Goal: Task Accomplishment & Management: Use online tool/utility

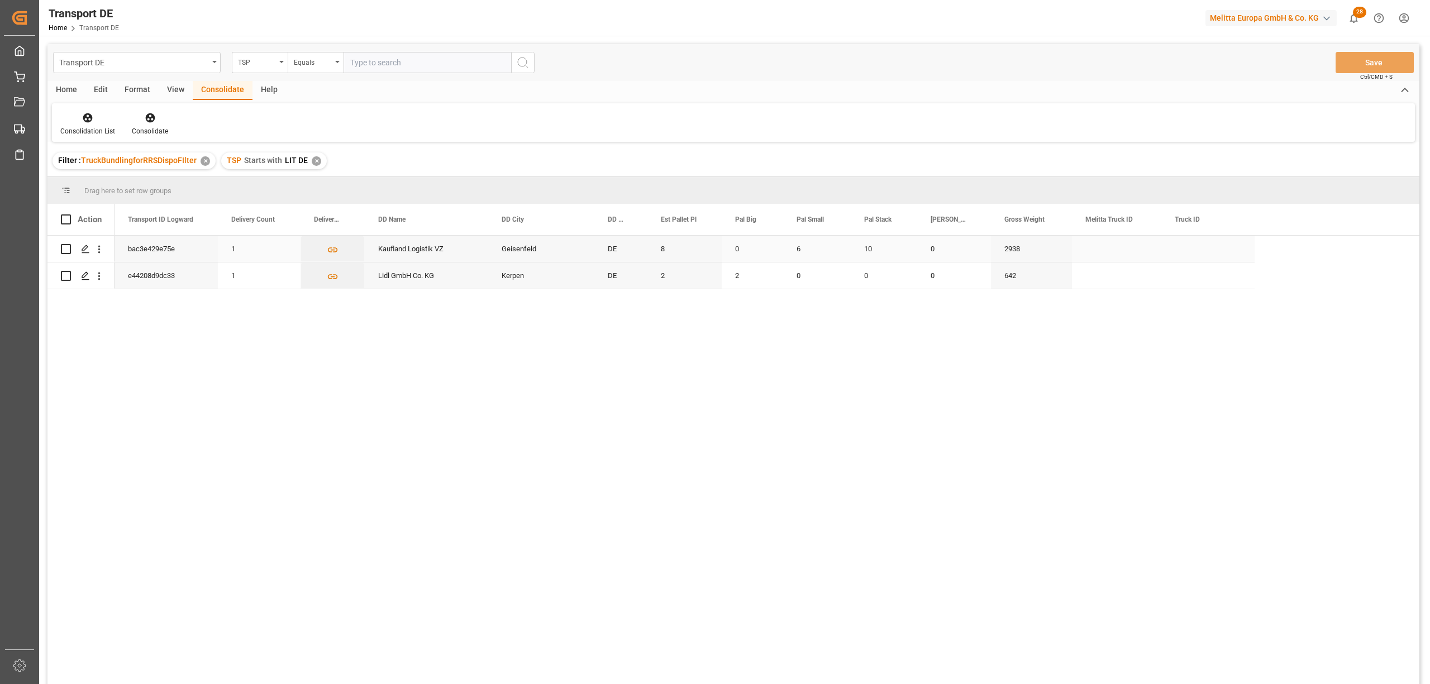
click at [67, 249] on input "Press Space to toggle row selection (unchecked)" at bounding box center [66, 249] width 10 height 10
click at [147, 118] on icon at bounding box center [150, 117] width 11 height 11
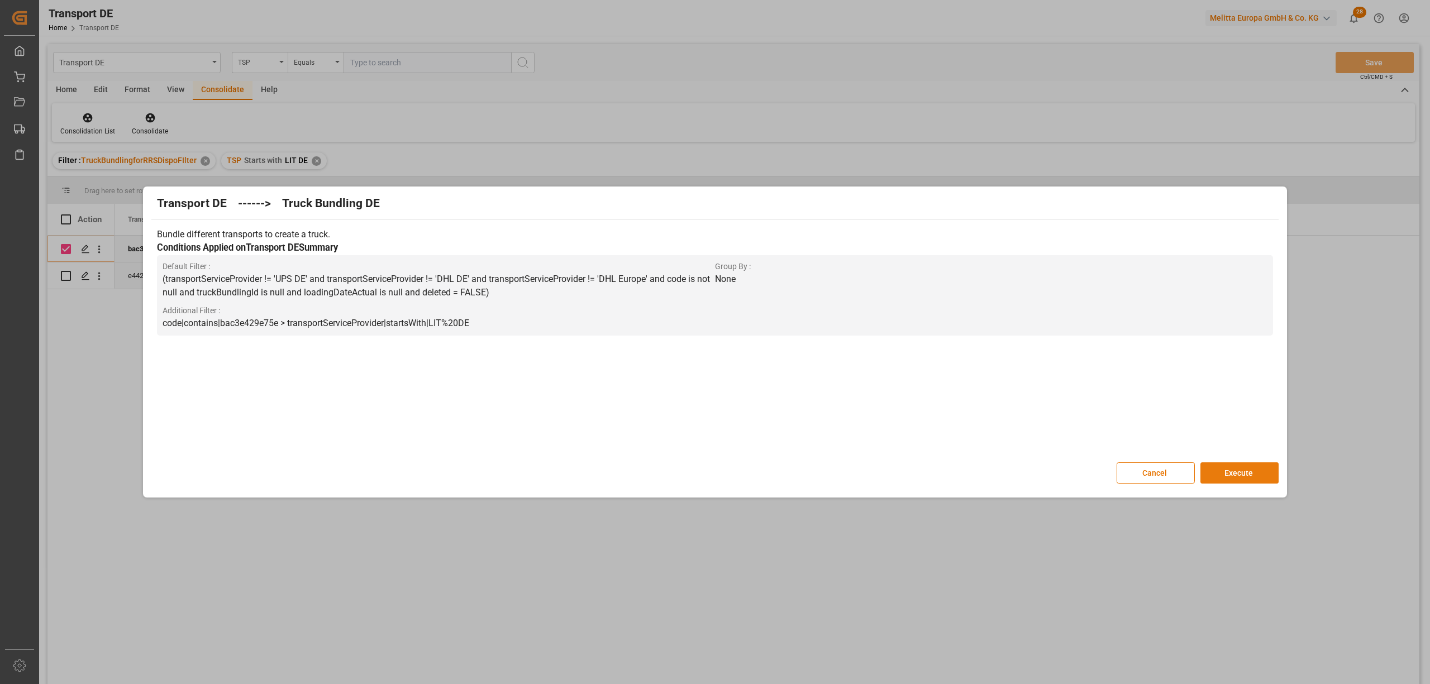
click at [1254, 474] on button "Execute" at bounding box center [1239, 472] width 78 height 21
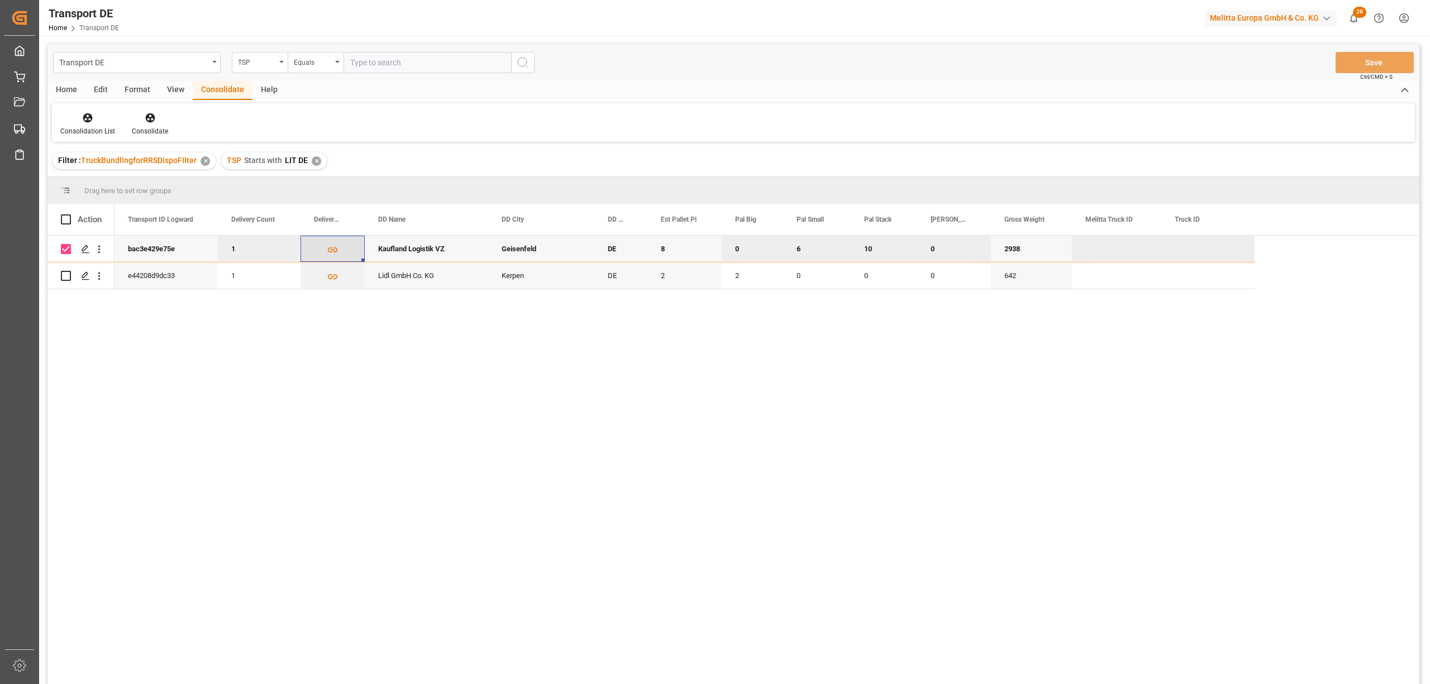
click at [333, 248] on icon "Press SPACE to deselect this row." at bounding box center [333, 250] width 12 height 12
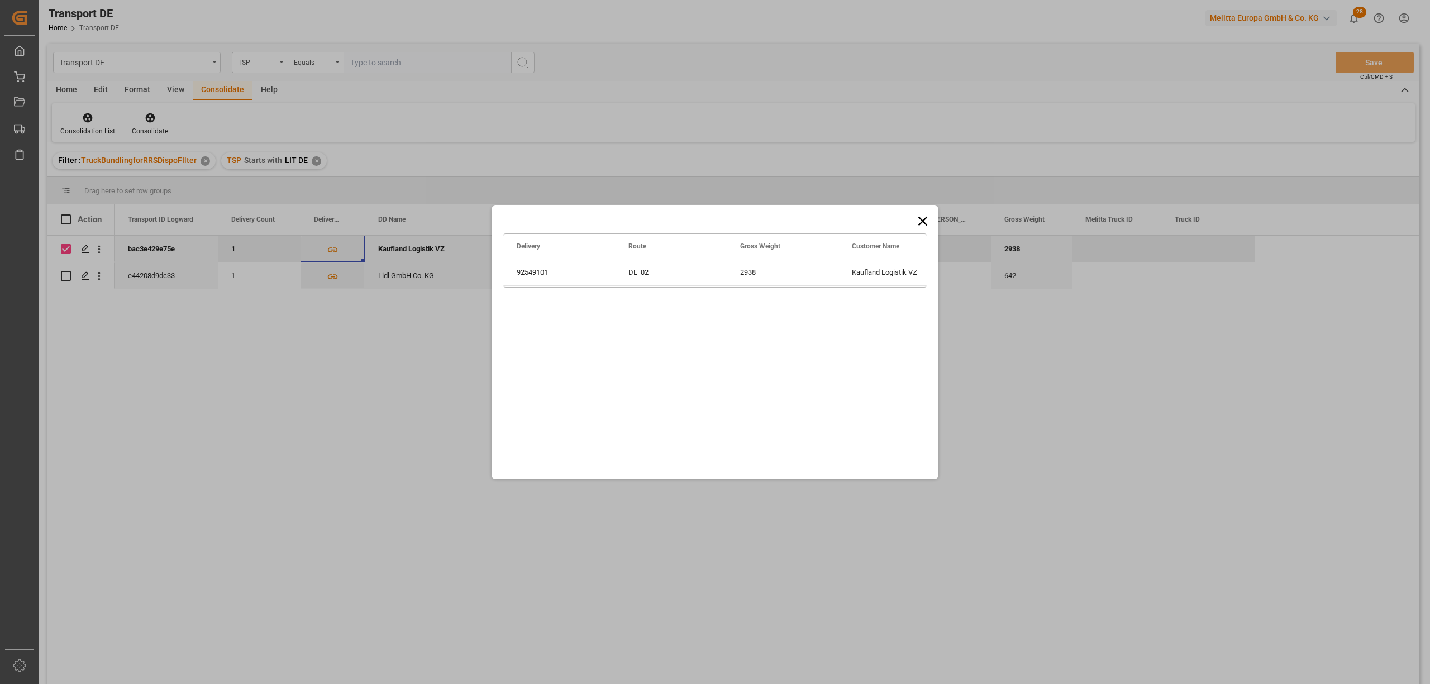
click at [919, 221] on icon at bounding box center [923, 221] width 16 height 16
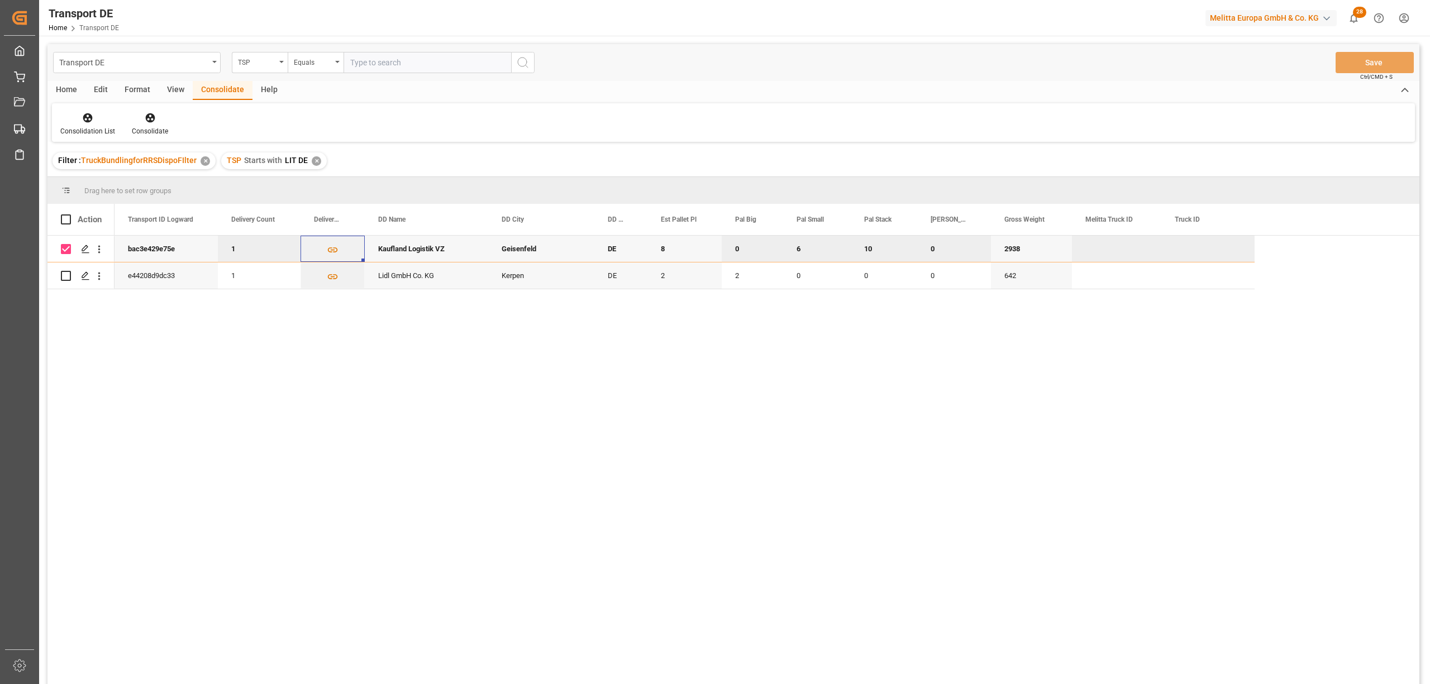
click at [67, 246] on input "Press Space to toggle row selection (checked)" at bounding box center [66, 249] width 10 height 10
checkbox input "false"
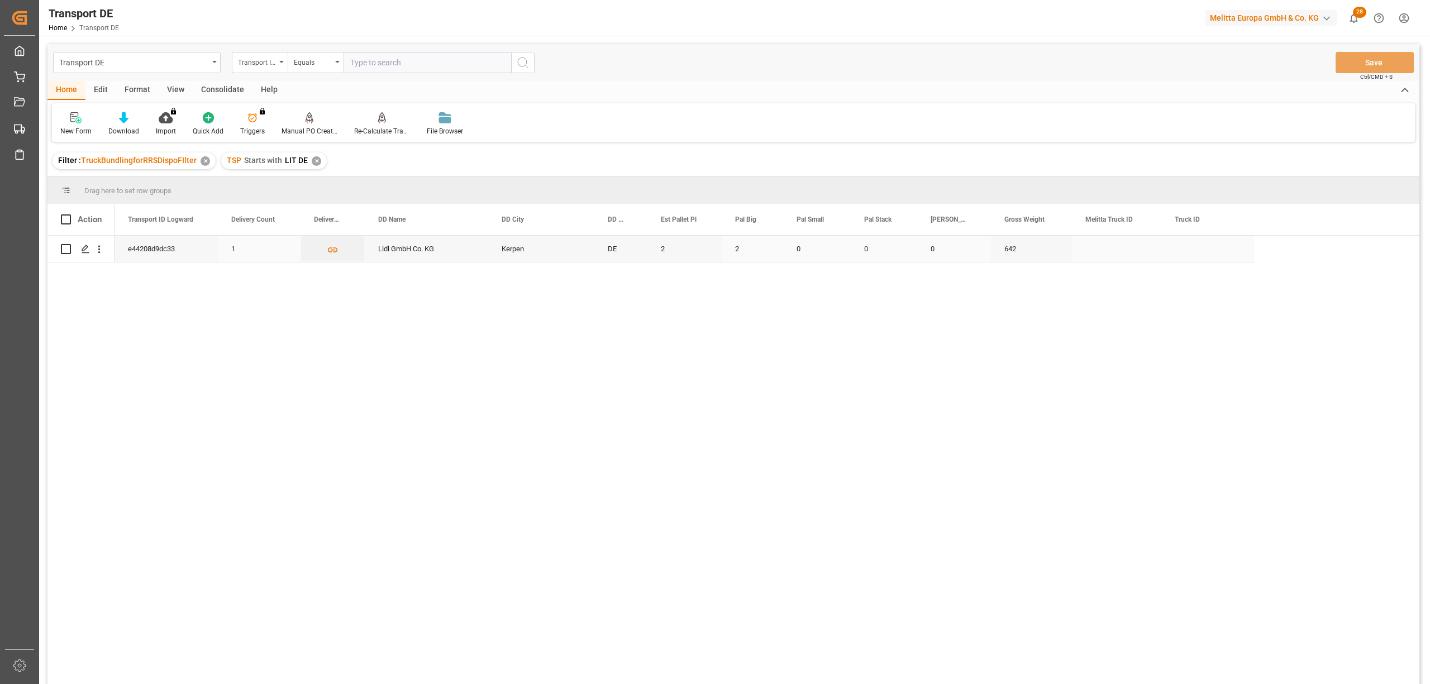
click at [61, 249] on input "Press Space to toggle row selection (unchecked)" at bounding box center [66, 249] width 10 height 10
click at [65, 244] on input "Press Space to toggle row selection (checked)" at bounding box center [66, 249] width 10 height 10
checkbox input "false"
click at [85, 251] on icon "Press SPACE to select this row." at bounding box center [85, 249] width 9 height 9
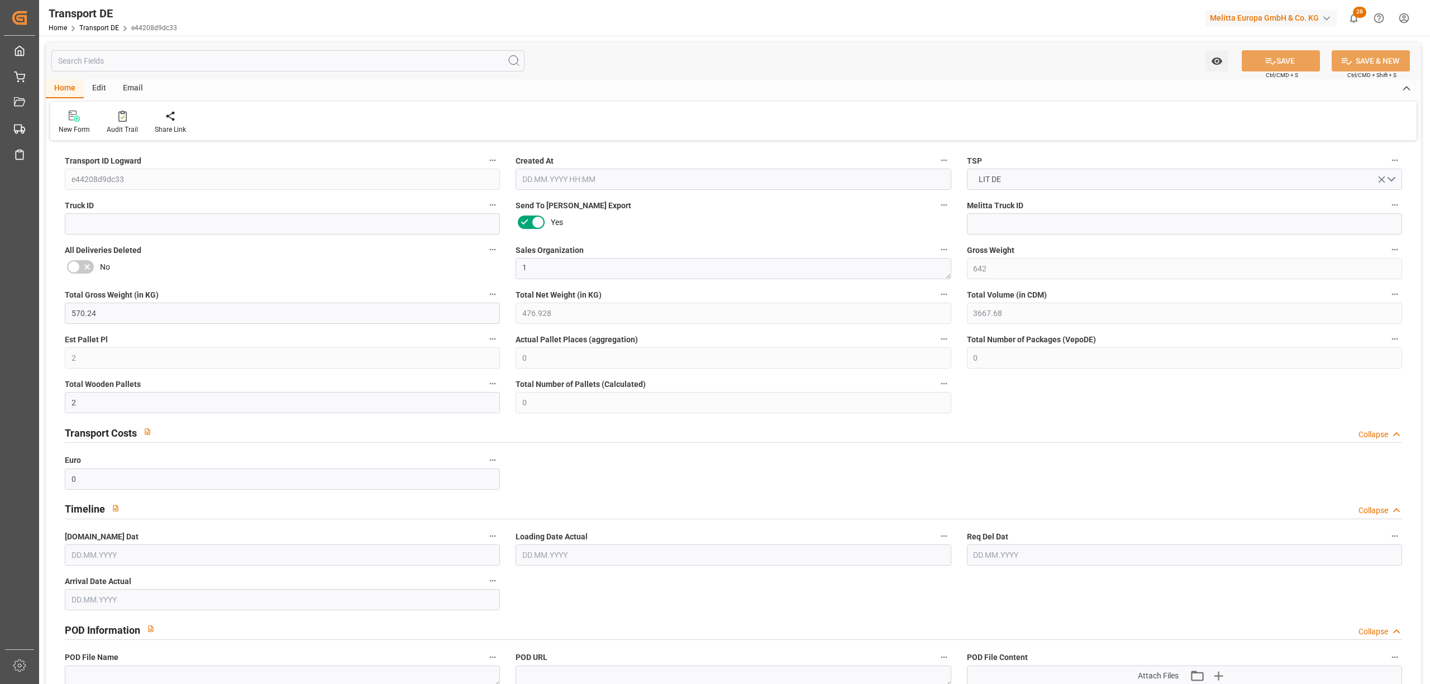
type input "642"
type input "570.24"
type input "476.928"
type input "3667.68"
type input "2"
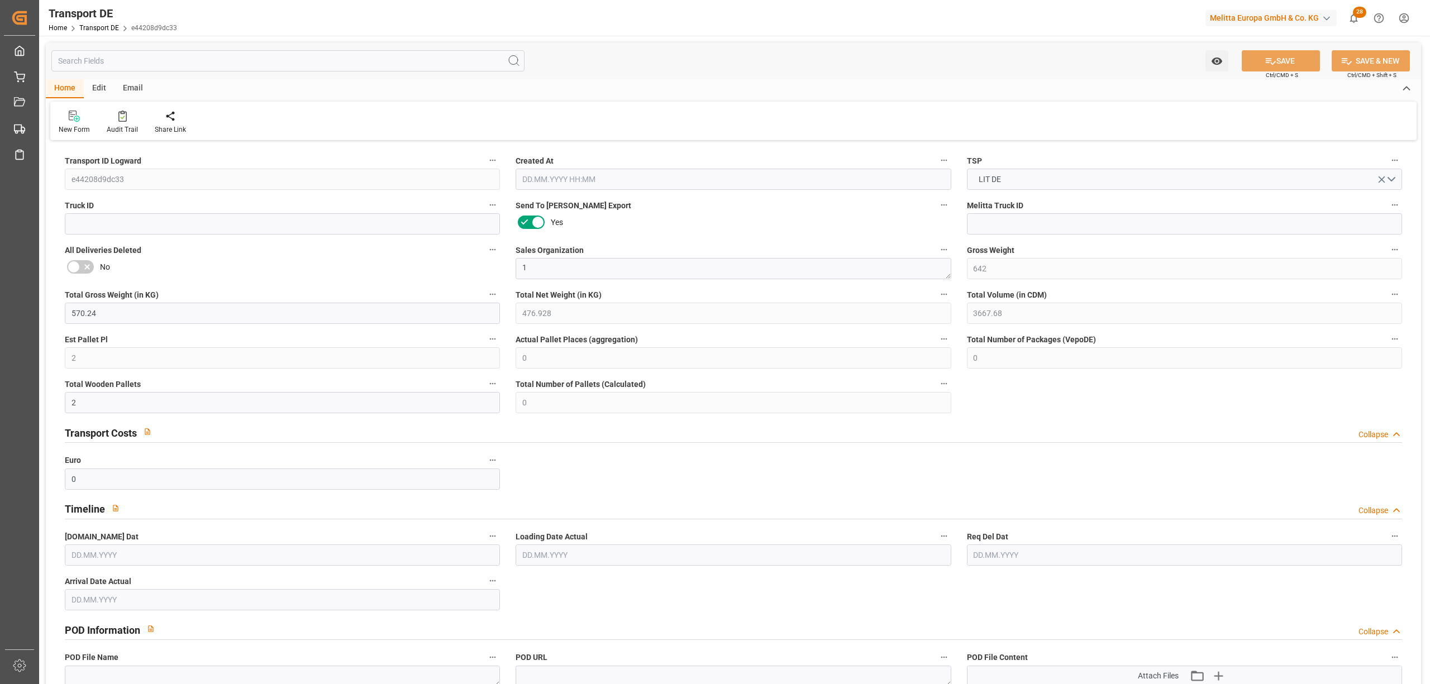
type input "0"
type input "2"
type input "0"
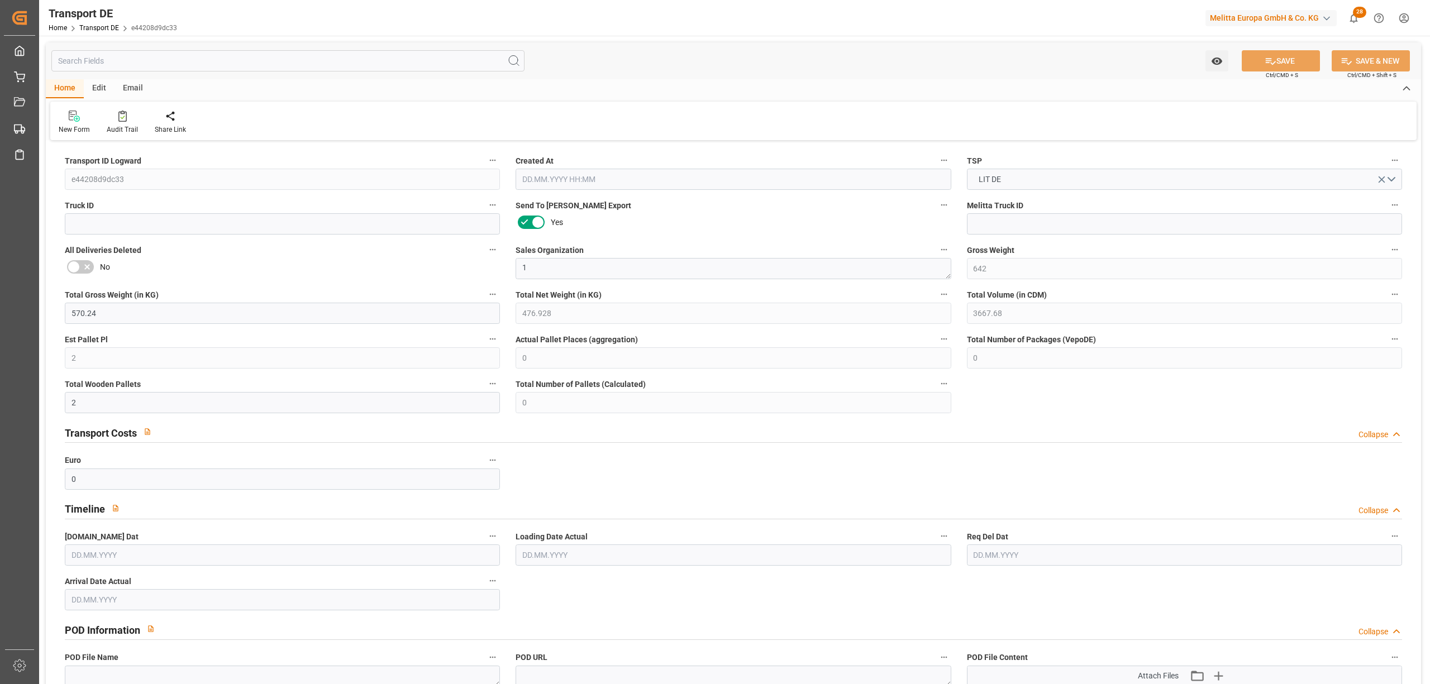
type input "50"
type input "0"
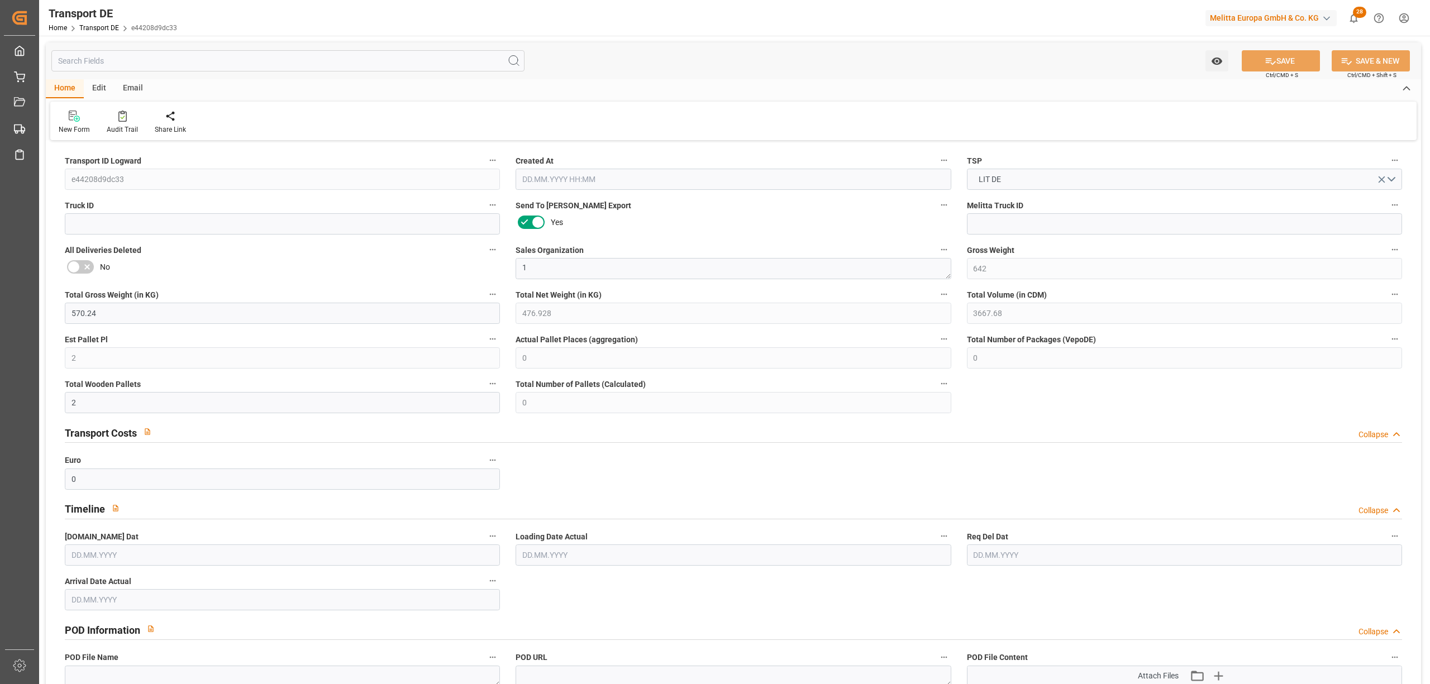
type input "0"
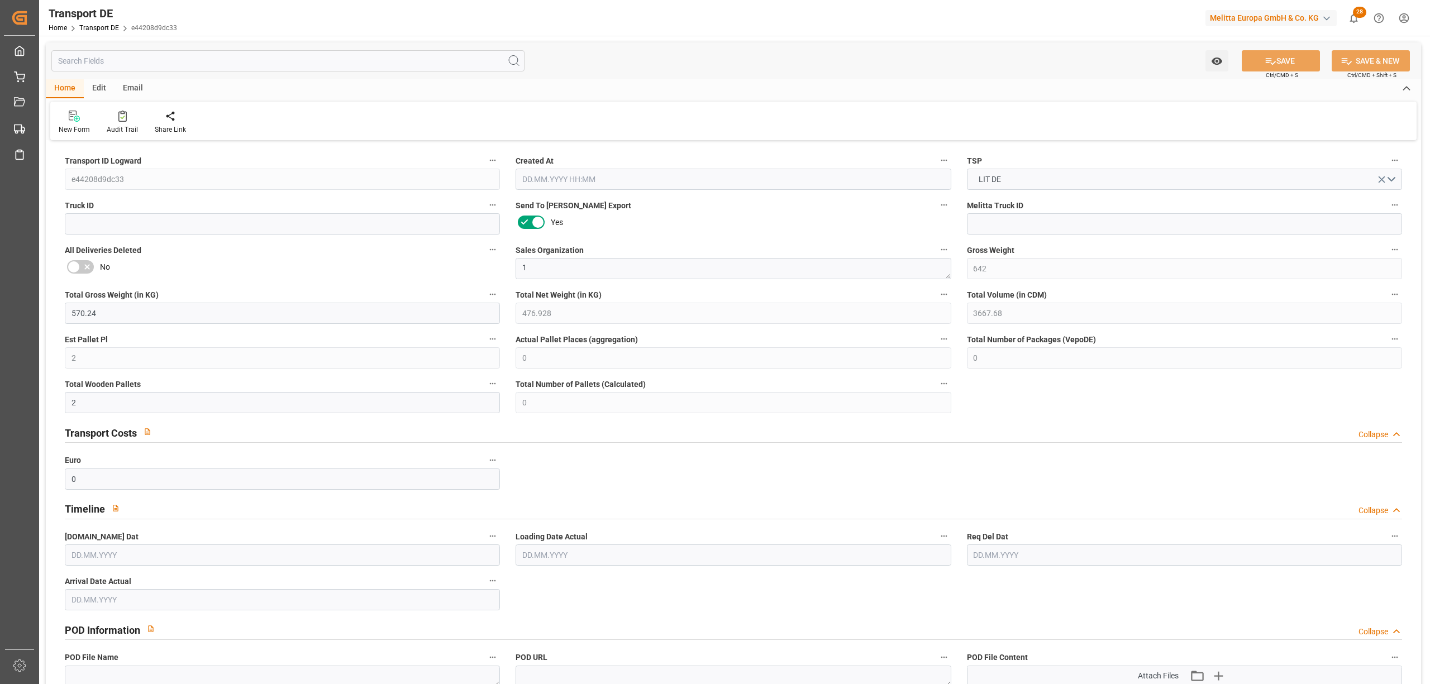
type input "0"
type input "2"
type input "0"
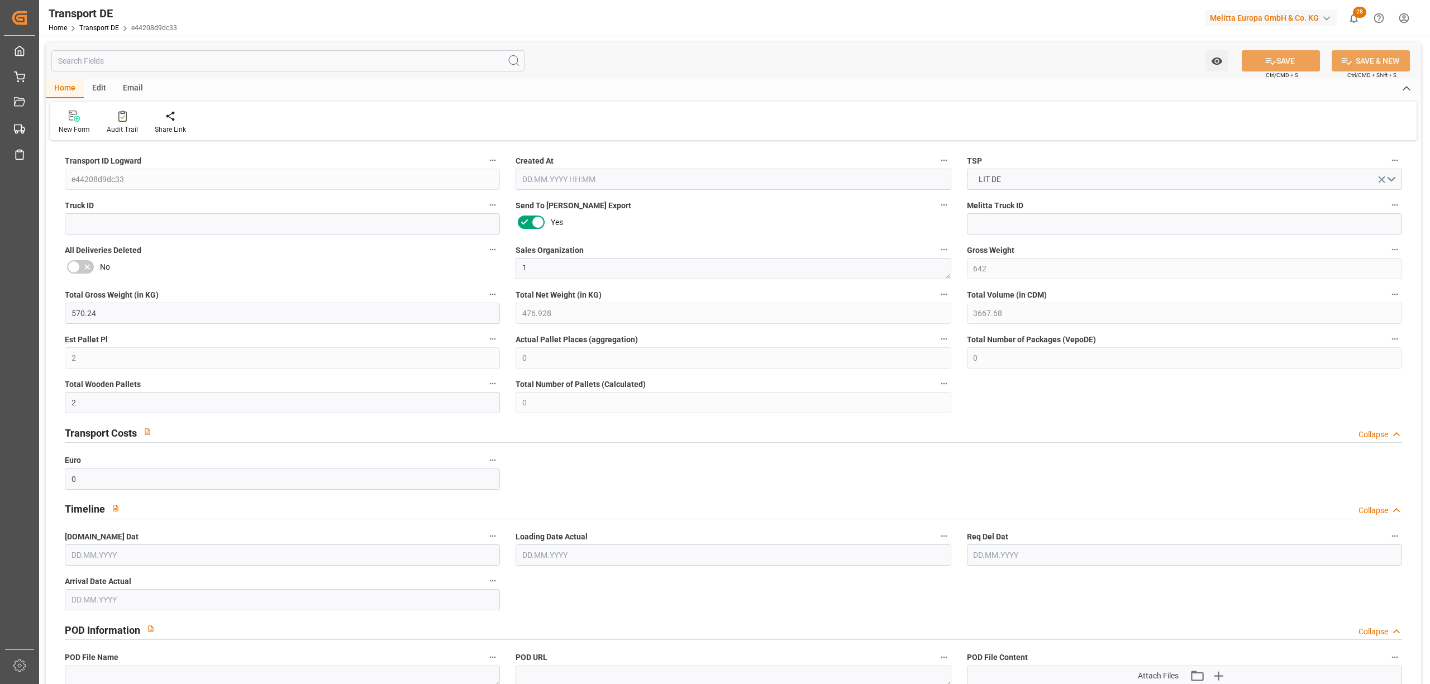
type input "0"
type input "1"
type input "0"
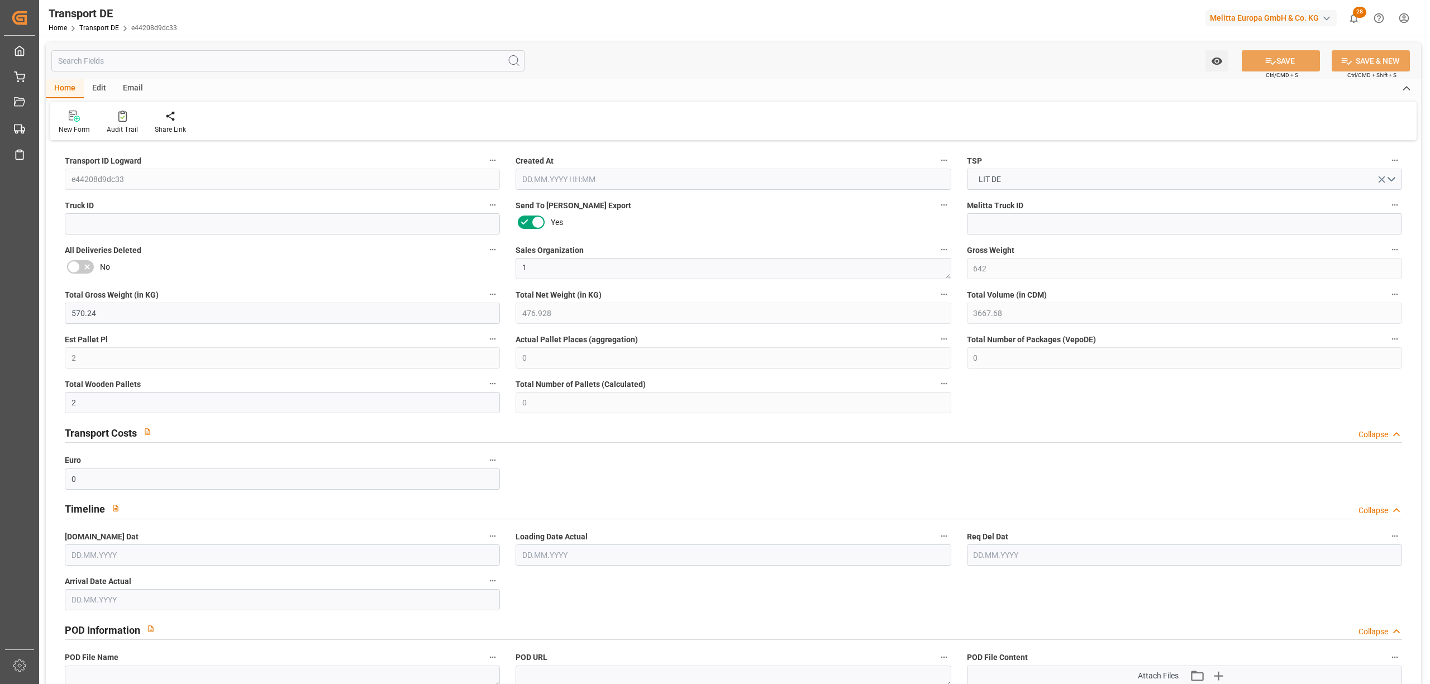
type input "216"
type input "98.6913"
type input "95.6523"
type input "14.08.2025 23:01"
type input "[DATE]"
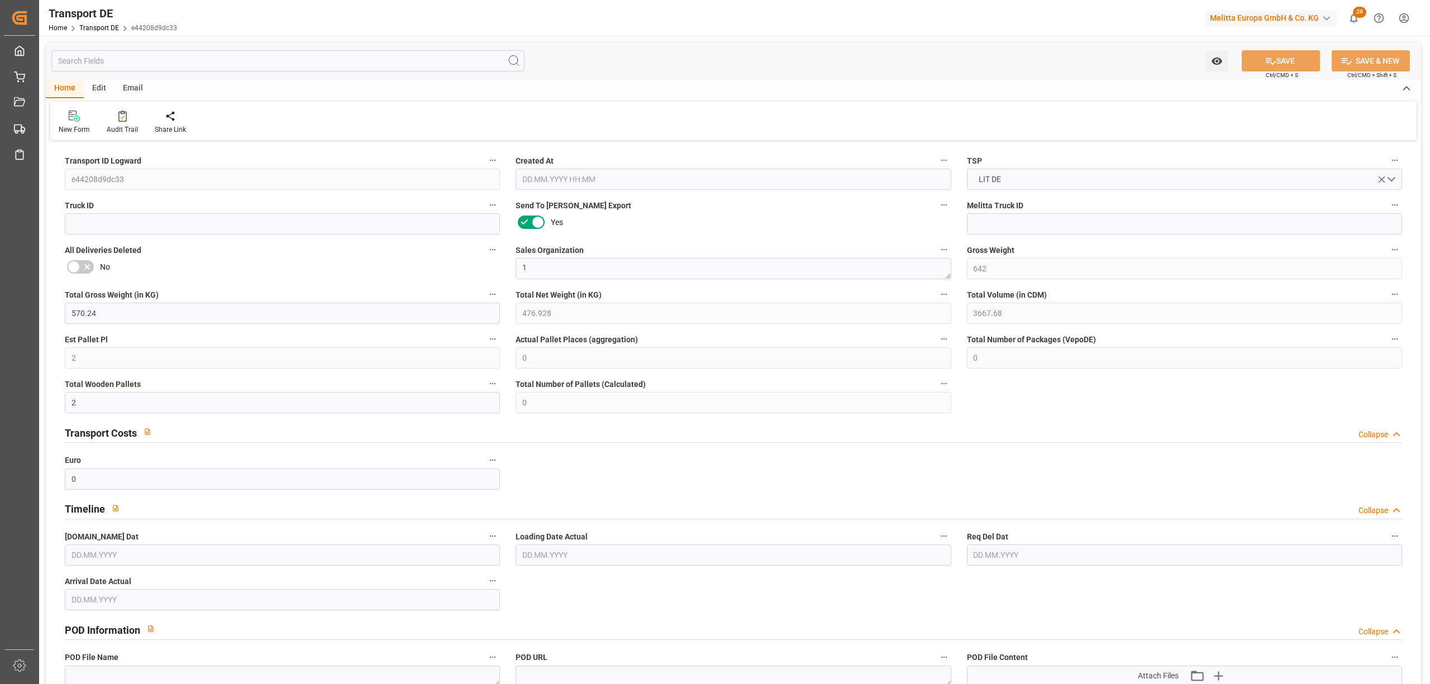
type input "[DATE]"
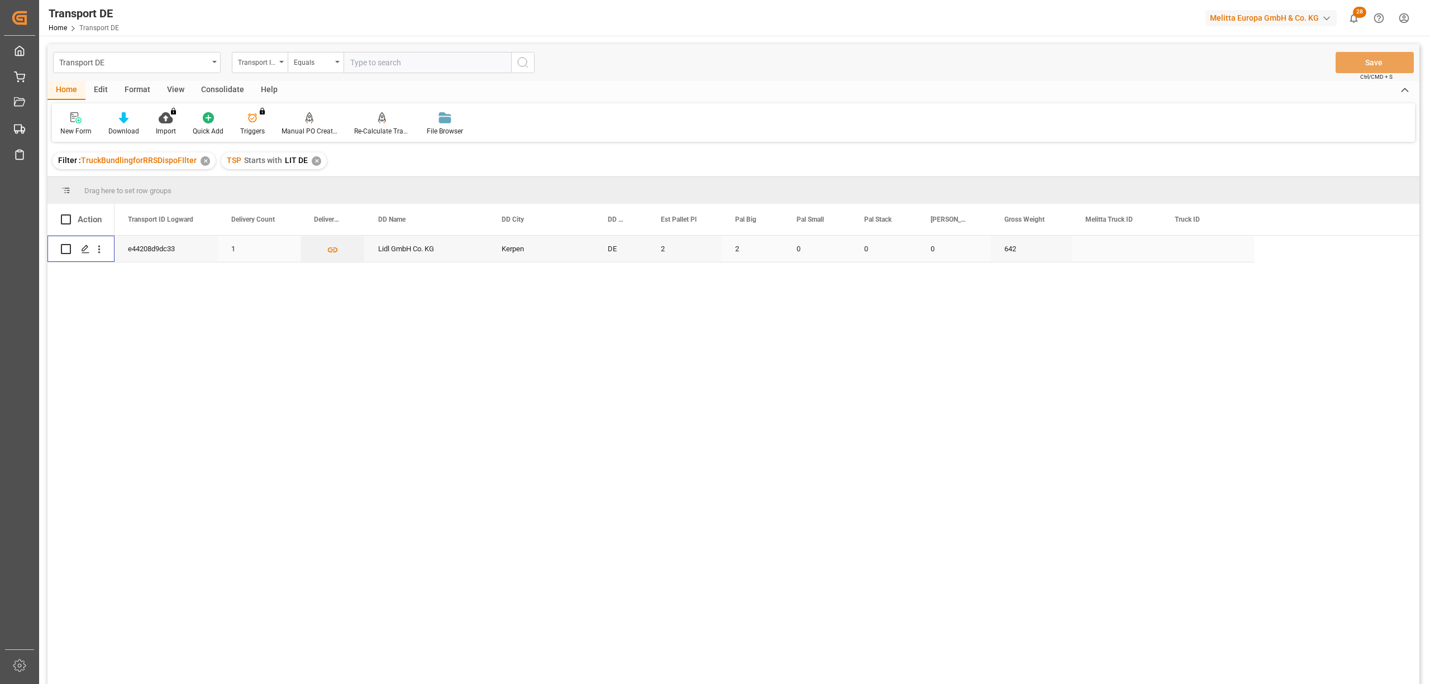
click at [64, 248] on input "Press Space to toggle row selection (unchecked)" at bounding box center [66, 249] width 10 height 10
checkbox input "true"
click at [66, 242] on div "Press SPACE to deselect this row." at bounding box center [66, 249] width 10 height 26
click at [230, 92] on div "Consolidate" at bounding box center [223, 90] width 60 height 19
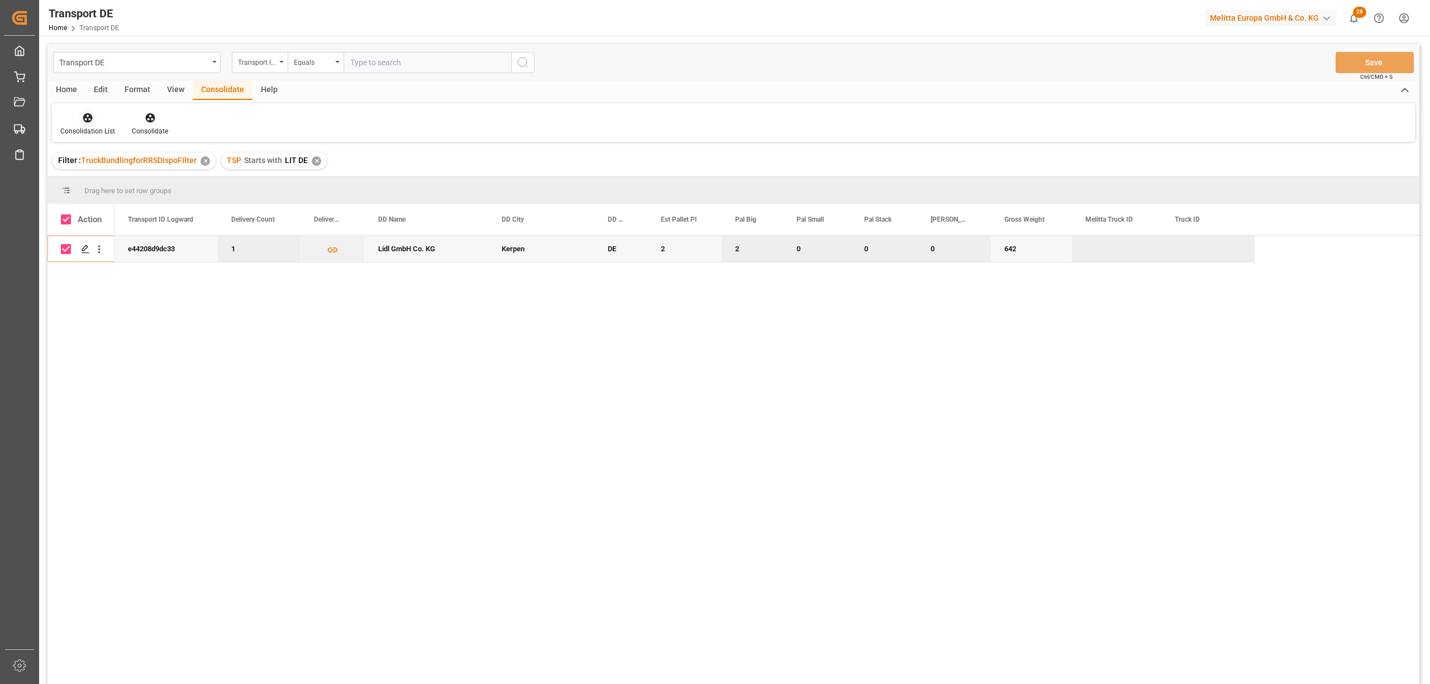
click at [73, 124] on div "Consolidation List" at bounding box center [87, 124] width 71 height 25
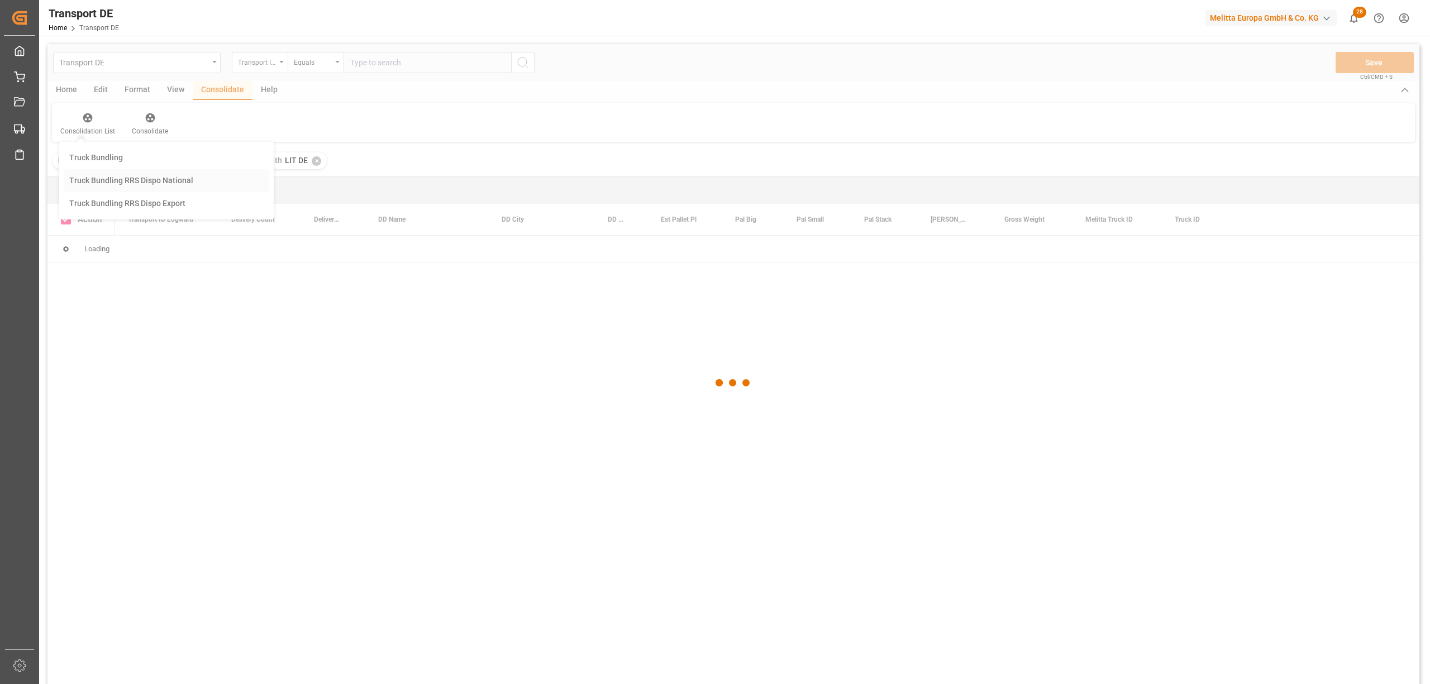
click at [112, 180] on div "Transport DE Transport ID Logward Equals Save Ctrl/CMD + S Home Edit Format Vie…" at bounding box center [733, 379] width 1372 height 670
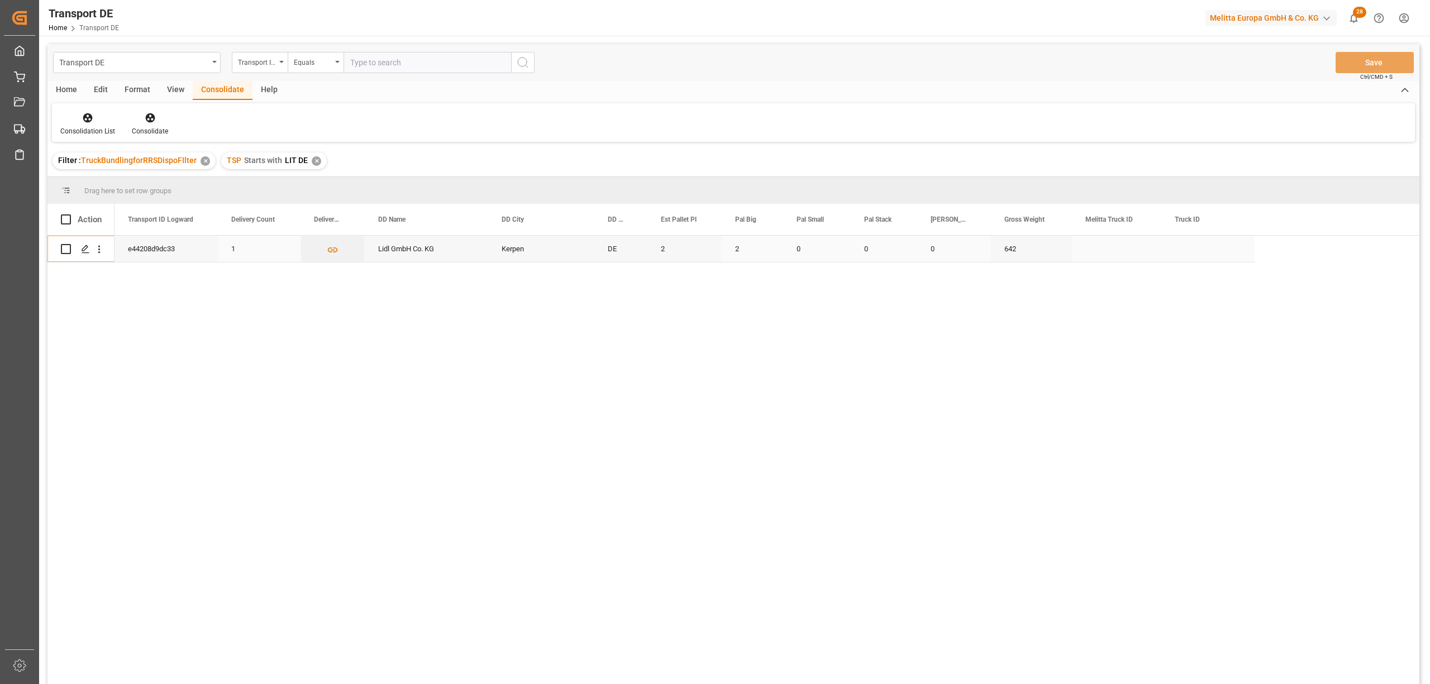
click at [66, 247] on input "Press Space to toggle row selection (unchecked)" at bounding box center [66, 249] width 10 height 10
checkbox input "true"
click at [150, 122] on icon at bounding box center [149, 117] width 9 height 9
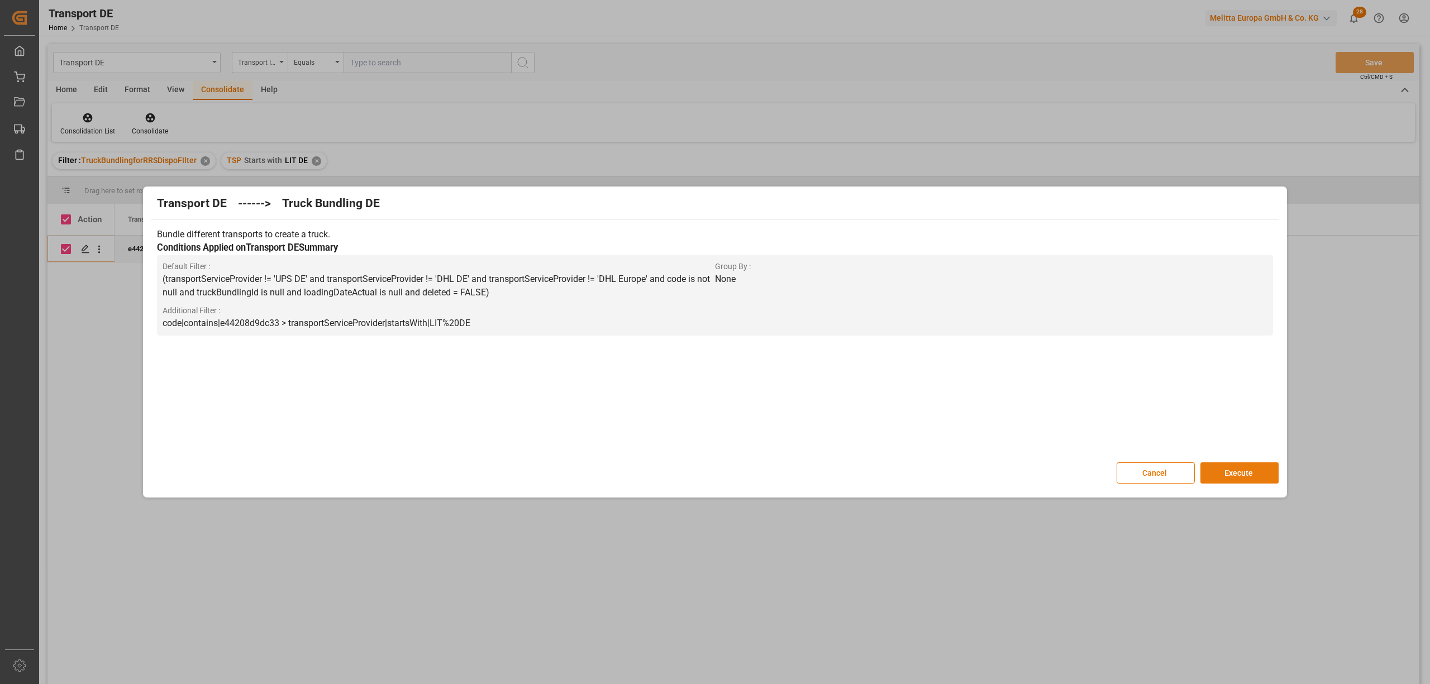
click at [1252, 469] on button "Execute" at bounding box center [1239, 472] width 78 height 21
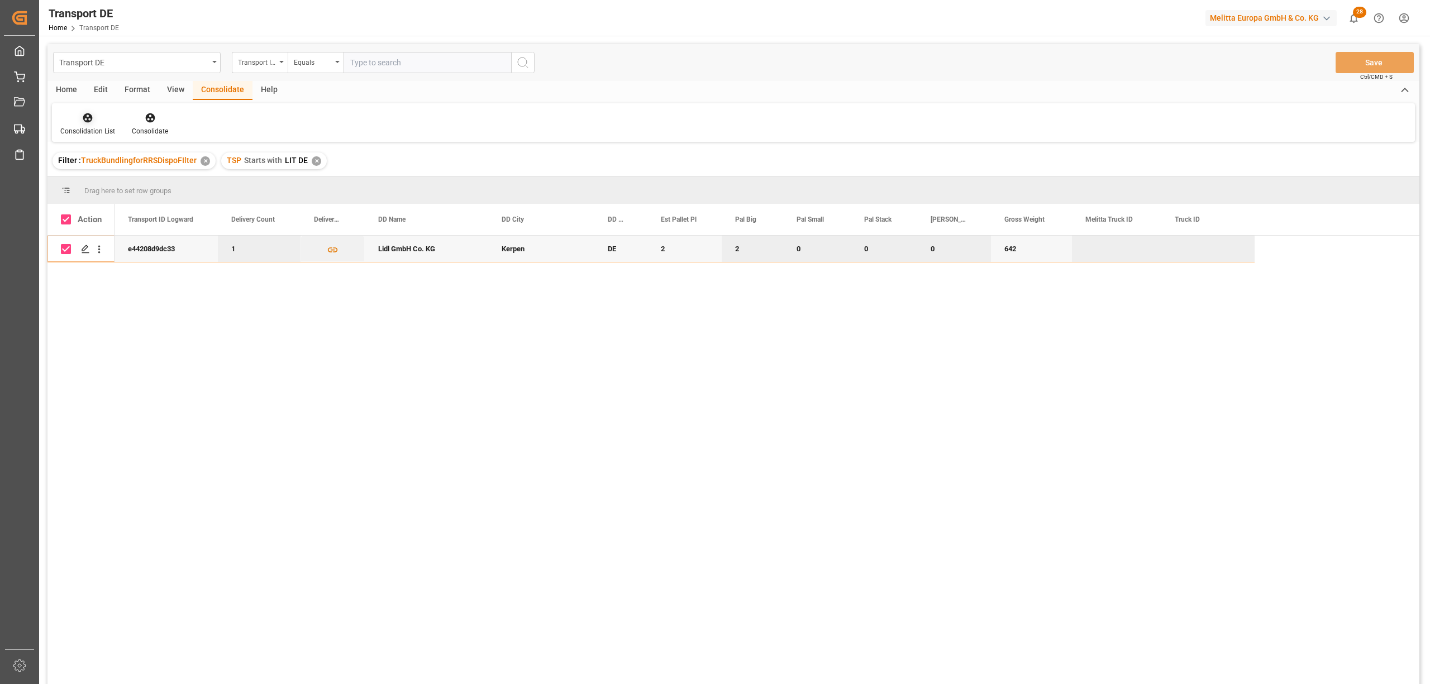
click at [88, 125] on div "Consolidation List" at bounding box center [87, 124] width 71 height 25
click at [105, 181] on div "Transport DE Transport ID Logward Equals Save Ctrl/CMD + S Home Edit Format Vie…" at bounding box center [733, 379] width 1372 height 670
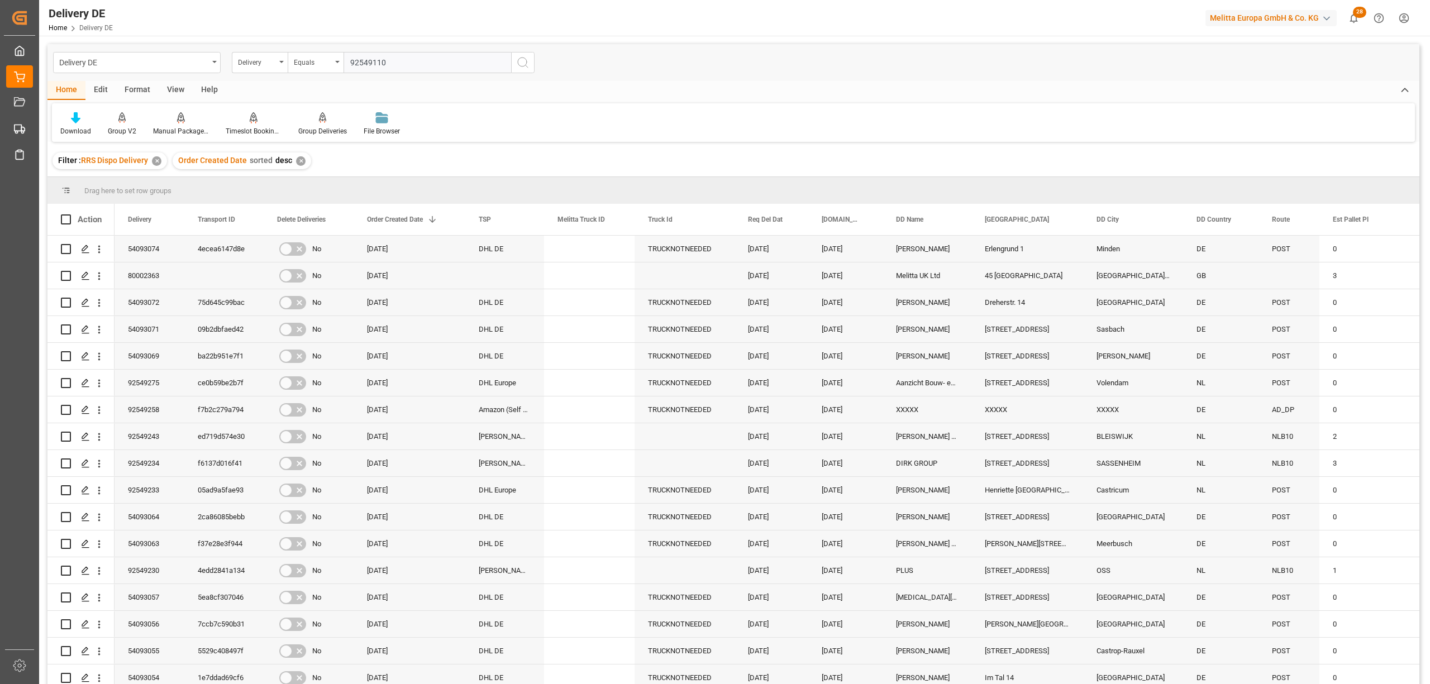
type input "92549110"
click at [516, 65] on icon "search button" at bounding box center [522, 62] width 13 height 13
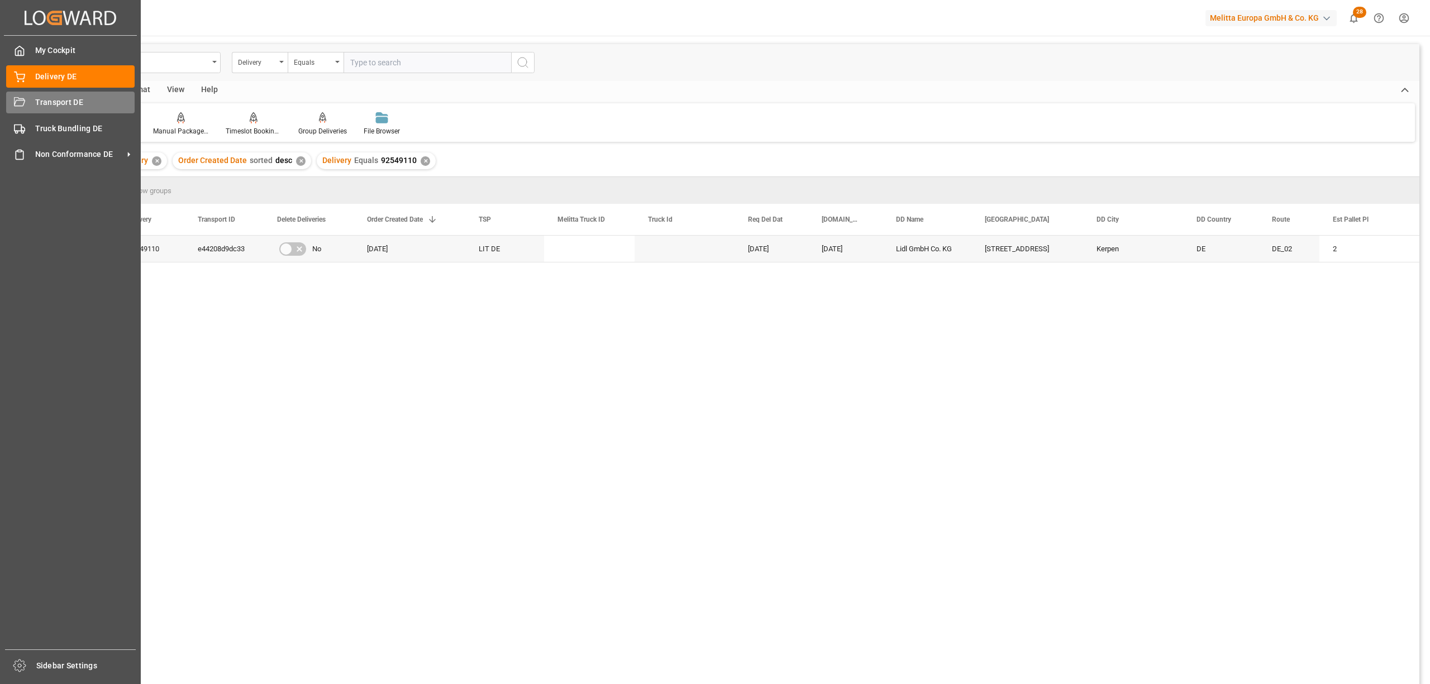
click at [45, 97] on span "Transport DE" at bounding box center [85, 103] width 100 height 12
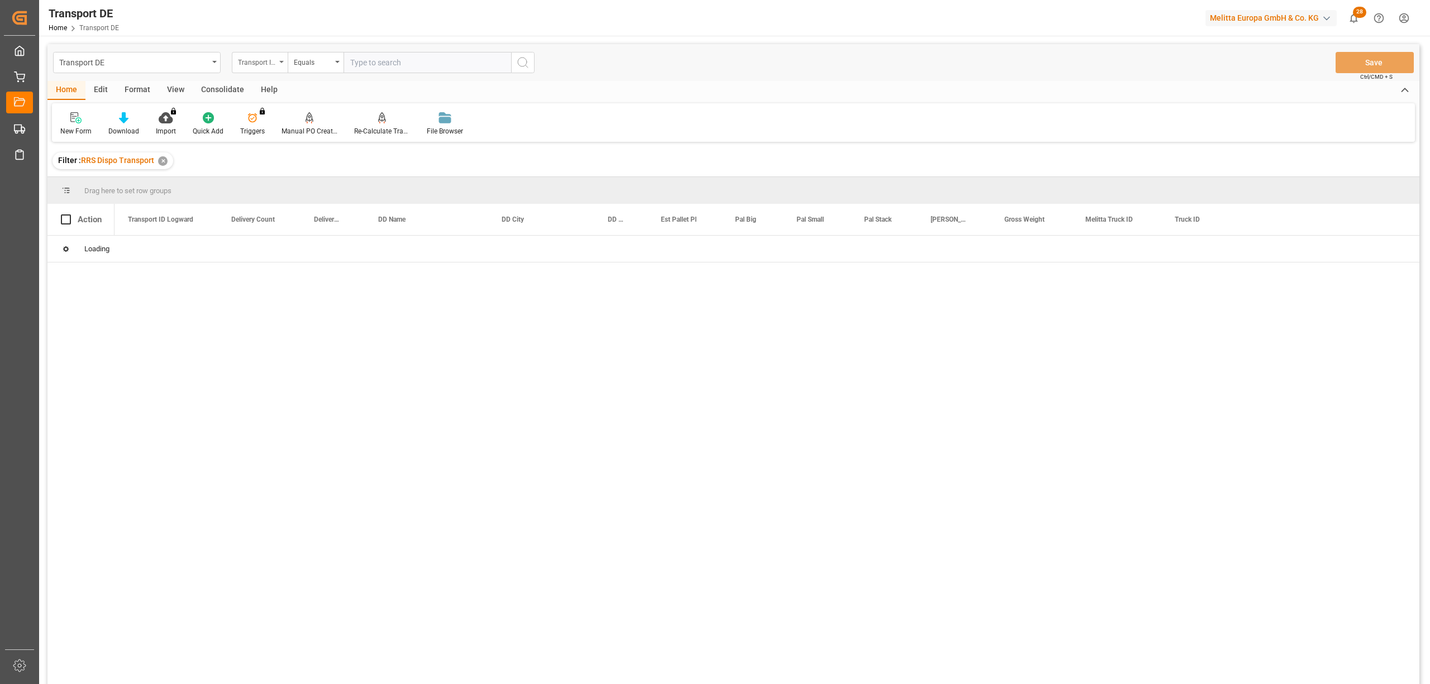
click at [246, 64] on div "Transport ID Logward" at bounding box center [257, 61] width 38 height 13
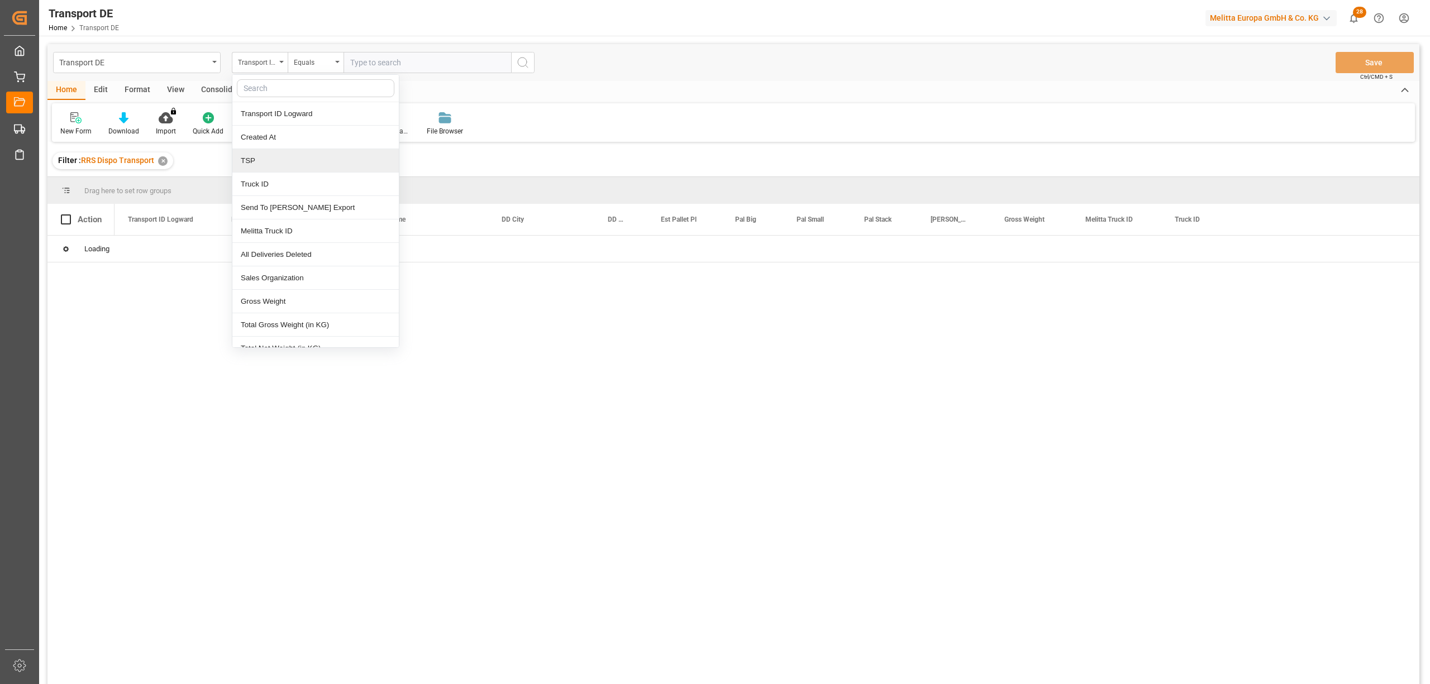
click at [251, 166] on div "TSP" at bounding box center [315, 160] width 166 height 23
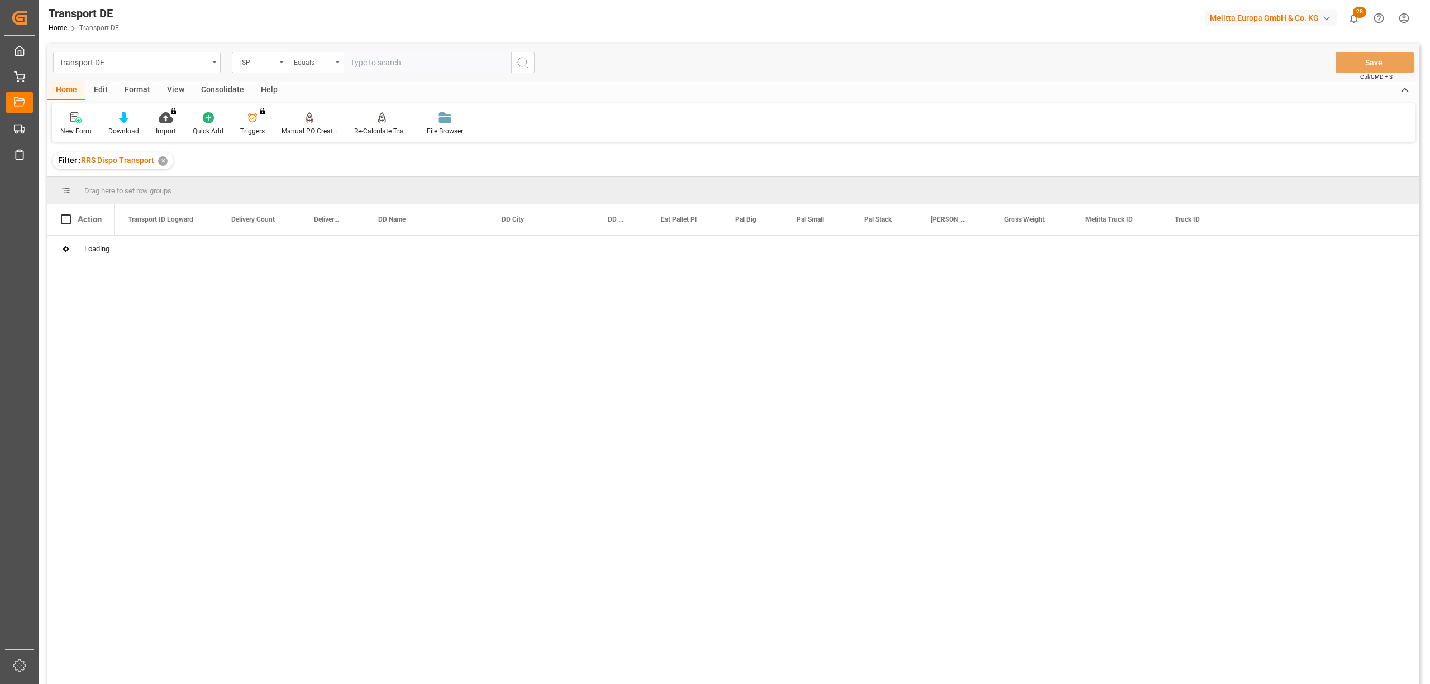
click at [296, 63] on div "Equals" at bounding box center [313, 61] width 38 height 13
click at [304, 184] on div "Starts with" at bounding box center [371, 184] width 166 height 23
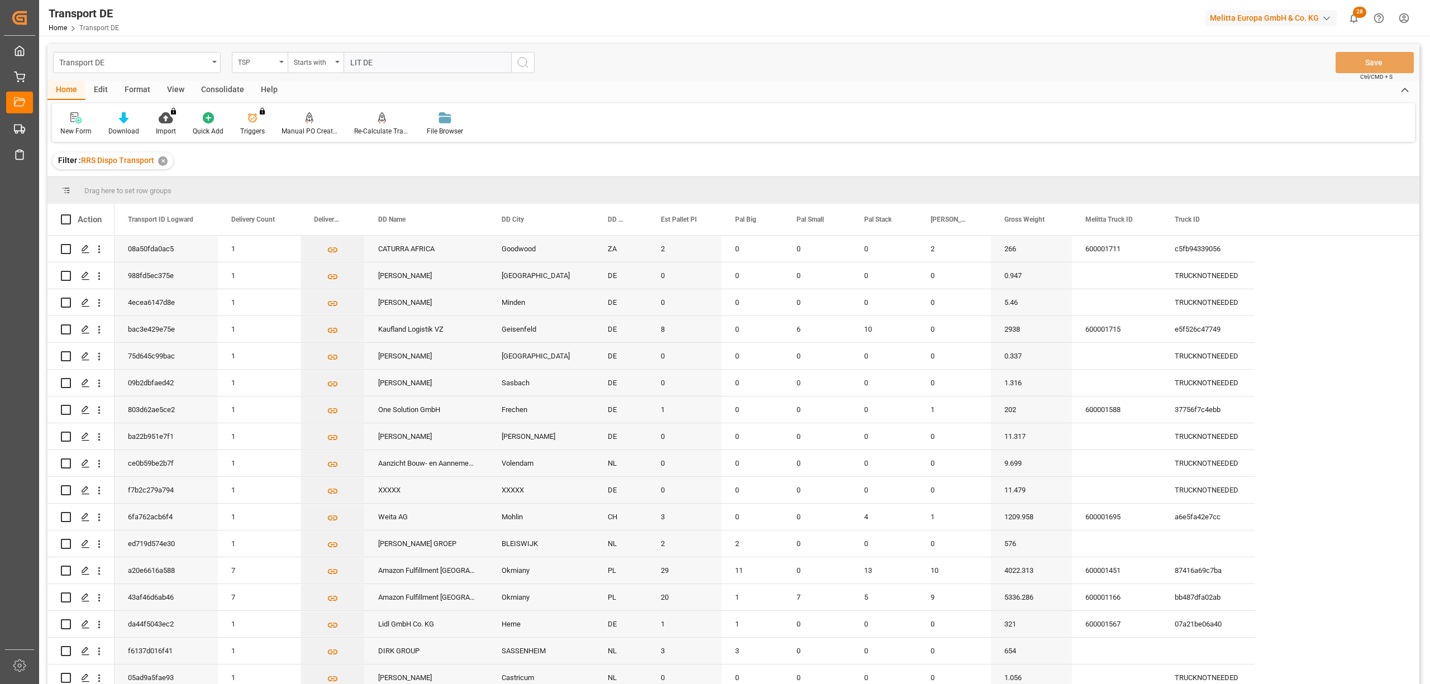
type input "LIT DE"
click at [518, 63] on icon "search button" at bounding box center [522, 62] width 13 height 13
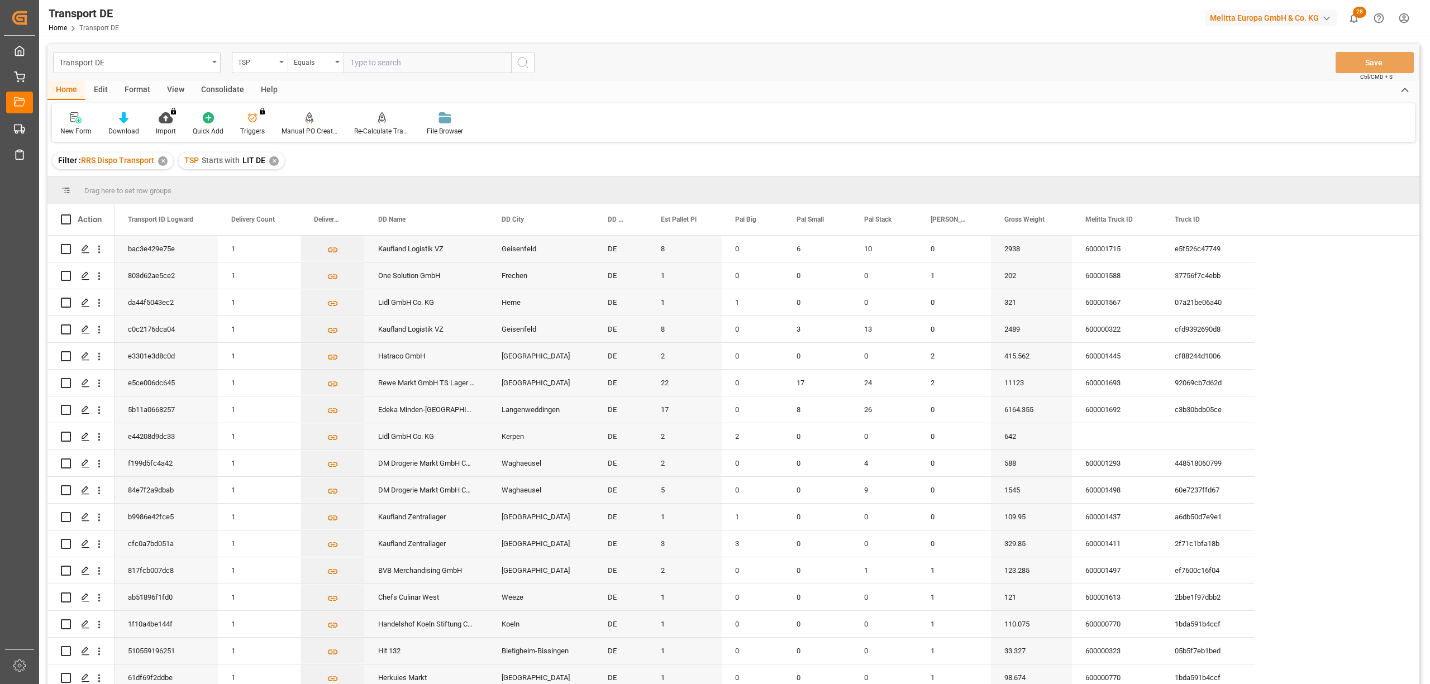
click at [225, 90] on div "Consolidate" at bounding box center [223, 90] width 60 height 19
click at [79, 120] on div at bounding box center [87, 118] width 55 height 12
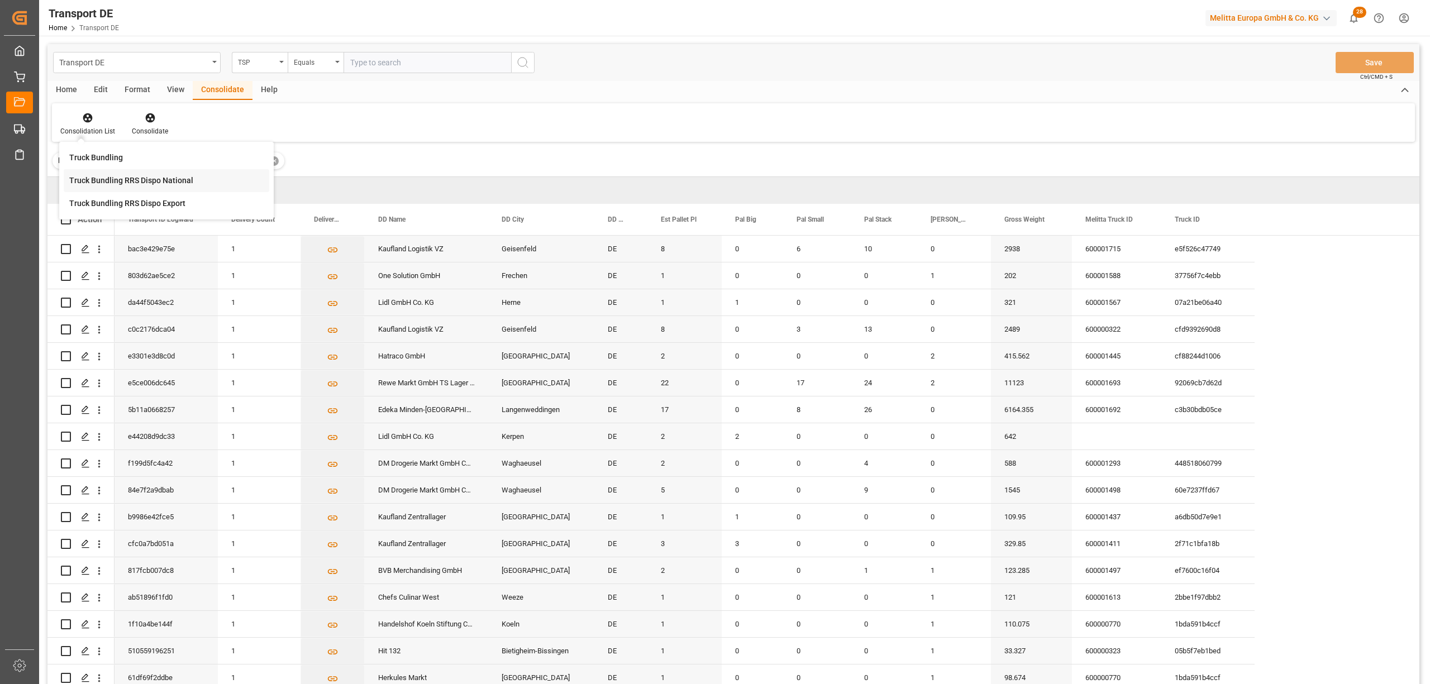
click at [118, 176] on div "Transport DE TSP Equals Save Ctrl/CMD + S Home Edit Format View Consolidate Hel…" at bounding box center [733, 379] width 1372 height 670
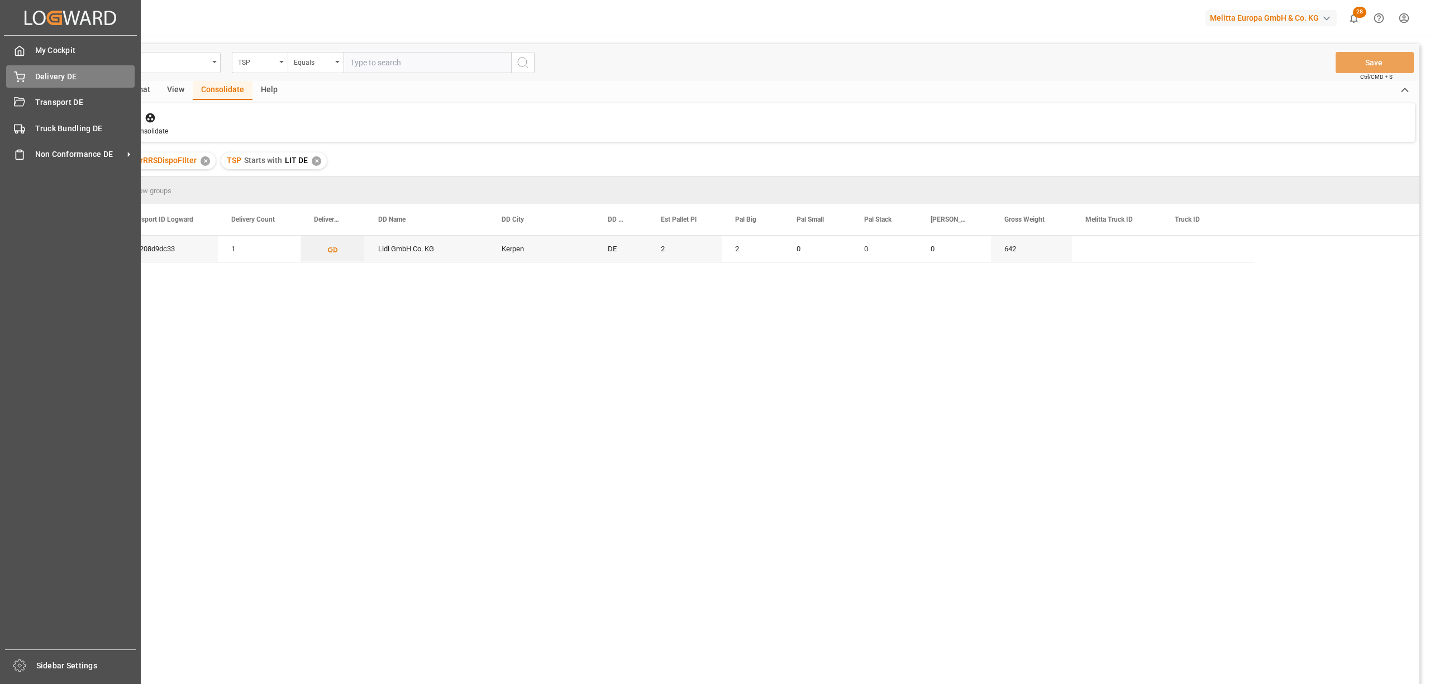
click at [46, 73] on span "Delivery DE" at bounding box center [85, 77] width 100 height 12
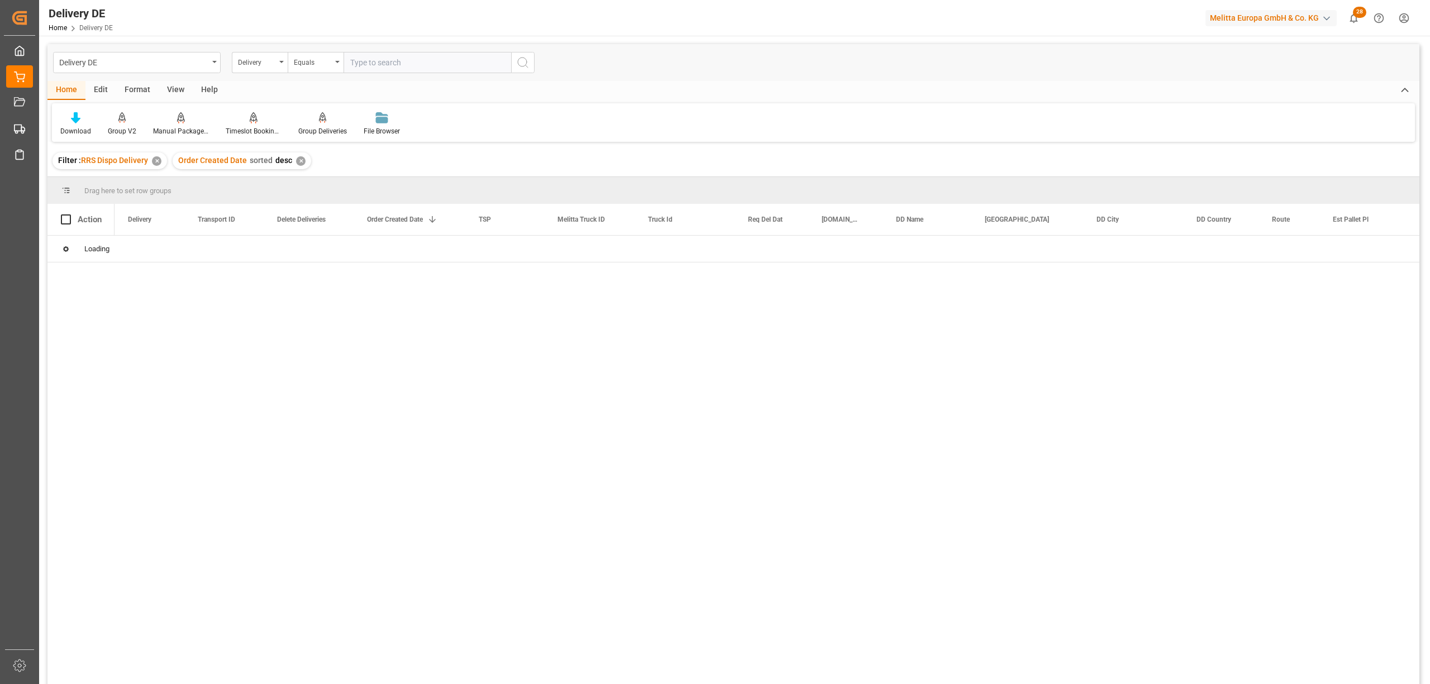
click at [347, 60] on input "text" at bounding box center [427, 62] width 168 height 21
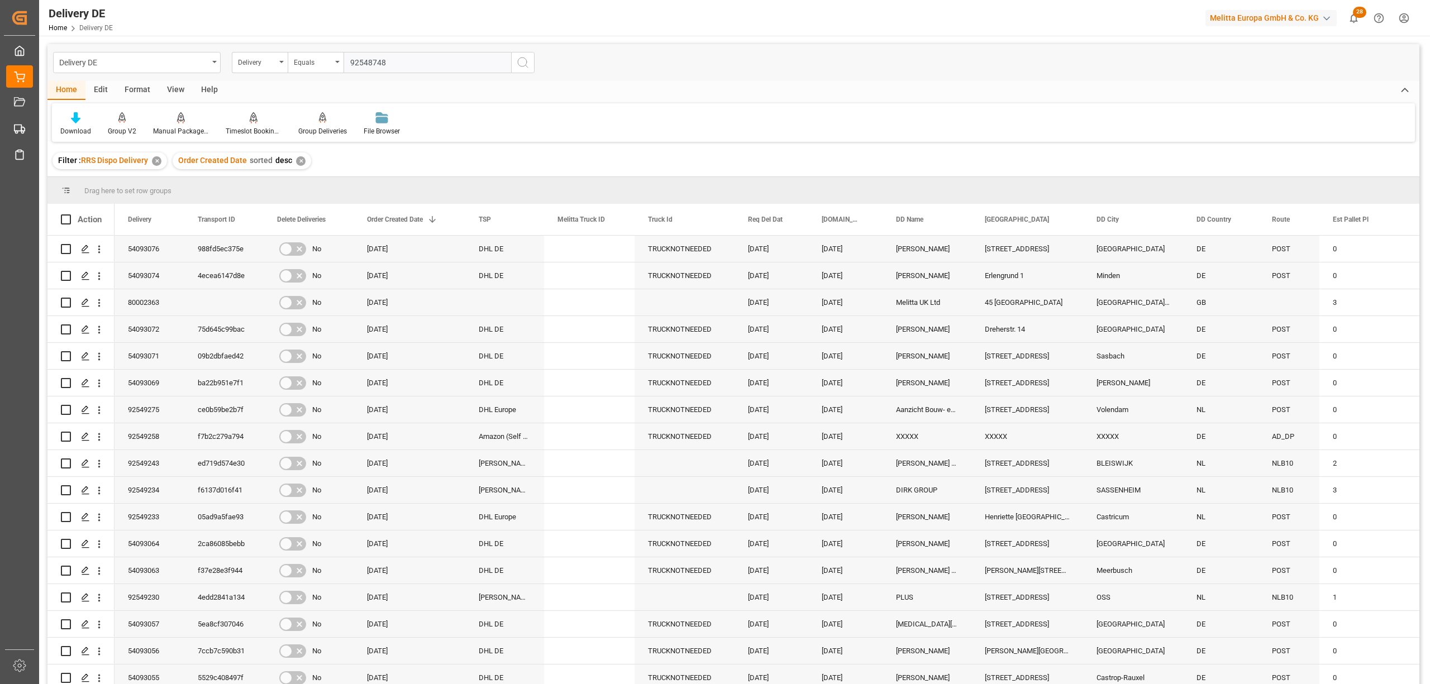
type input "92548748"
click at [516, 59] on icon "search button" at bounding box center [522, 62] width 13 height 13
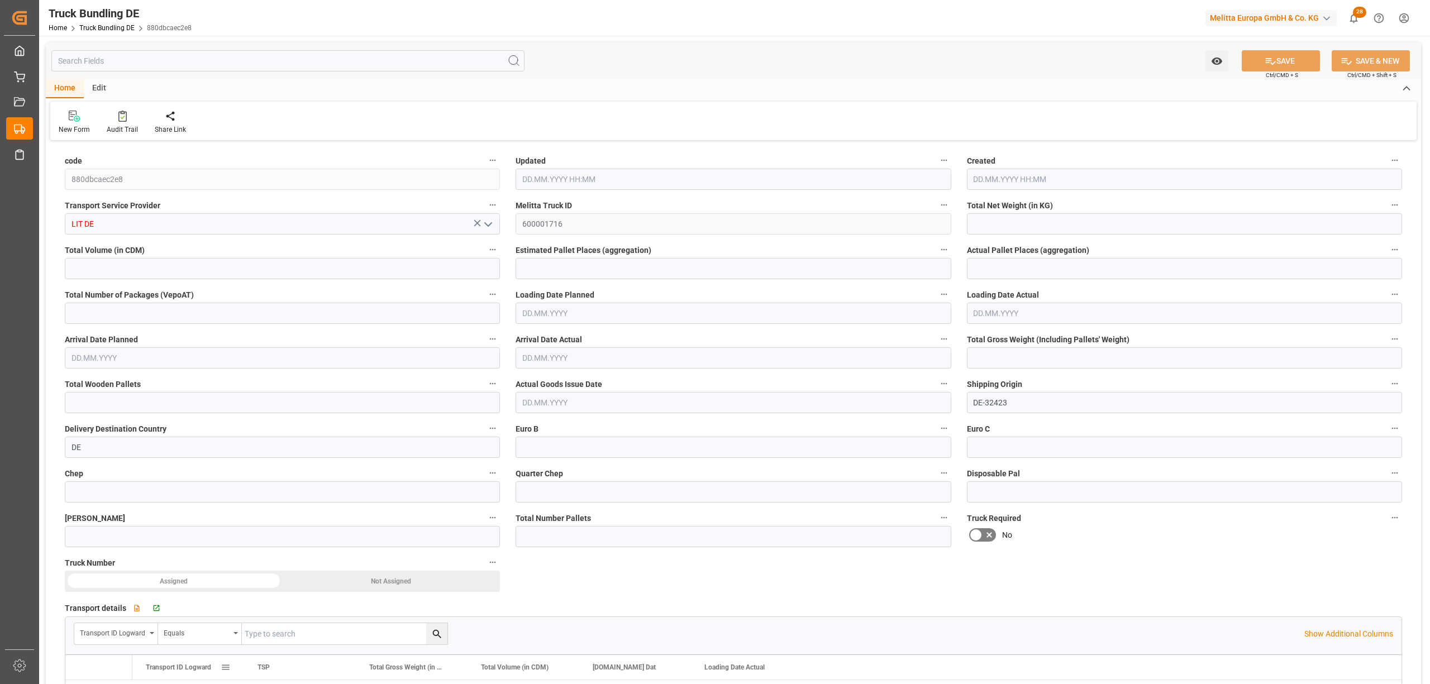
type input "476.928"
type input "3667.68"
type input "2"
type input "0"
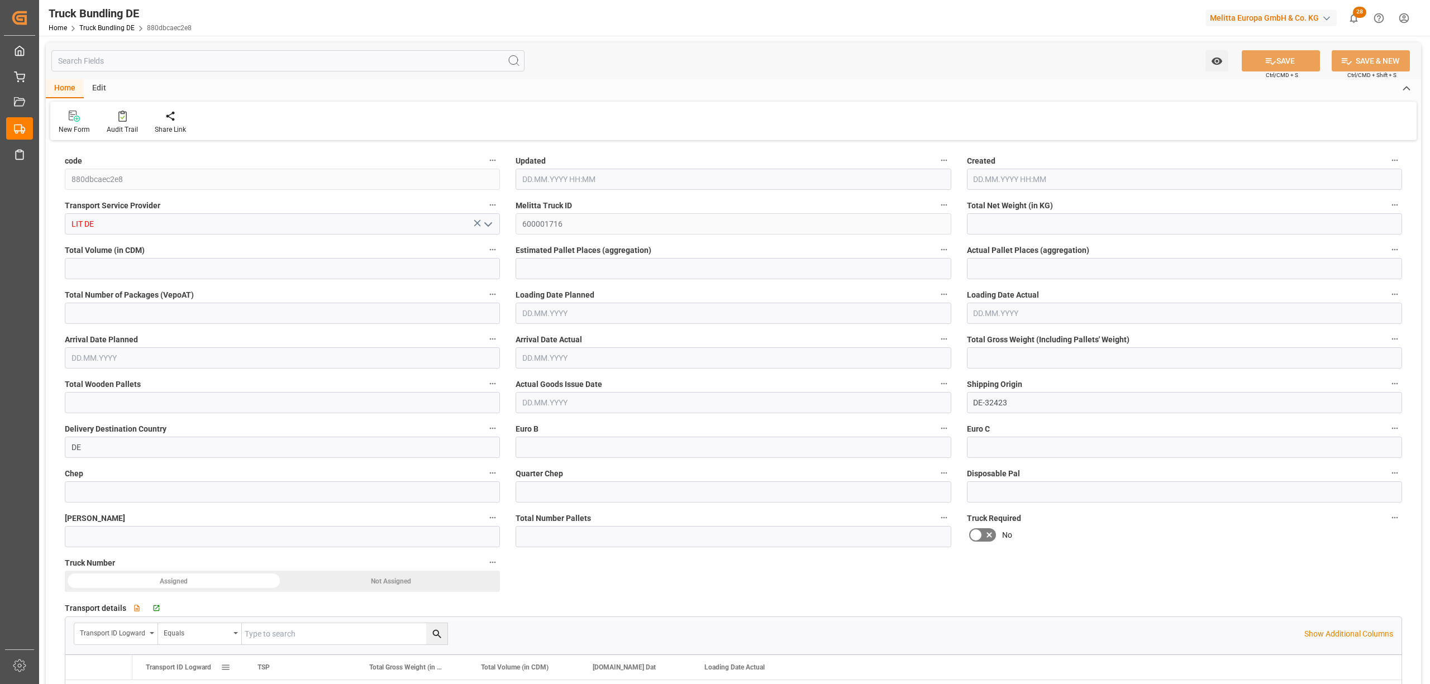
type input "642"
type input "2"
type input "0"
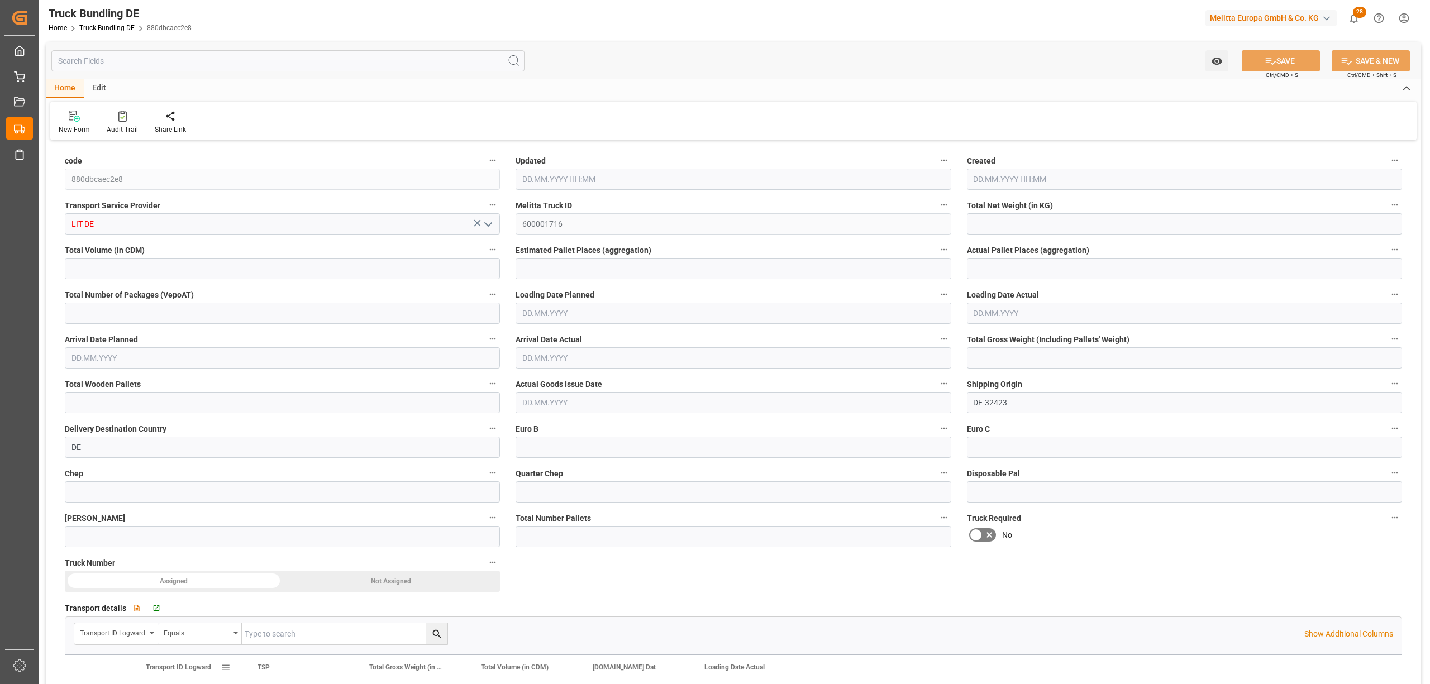
type input "0"
type input "15.08.2025 11:34"
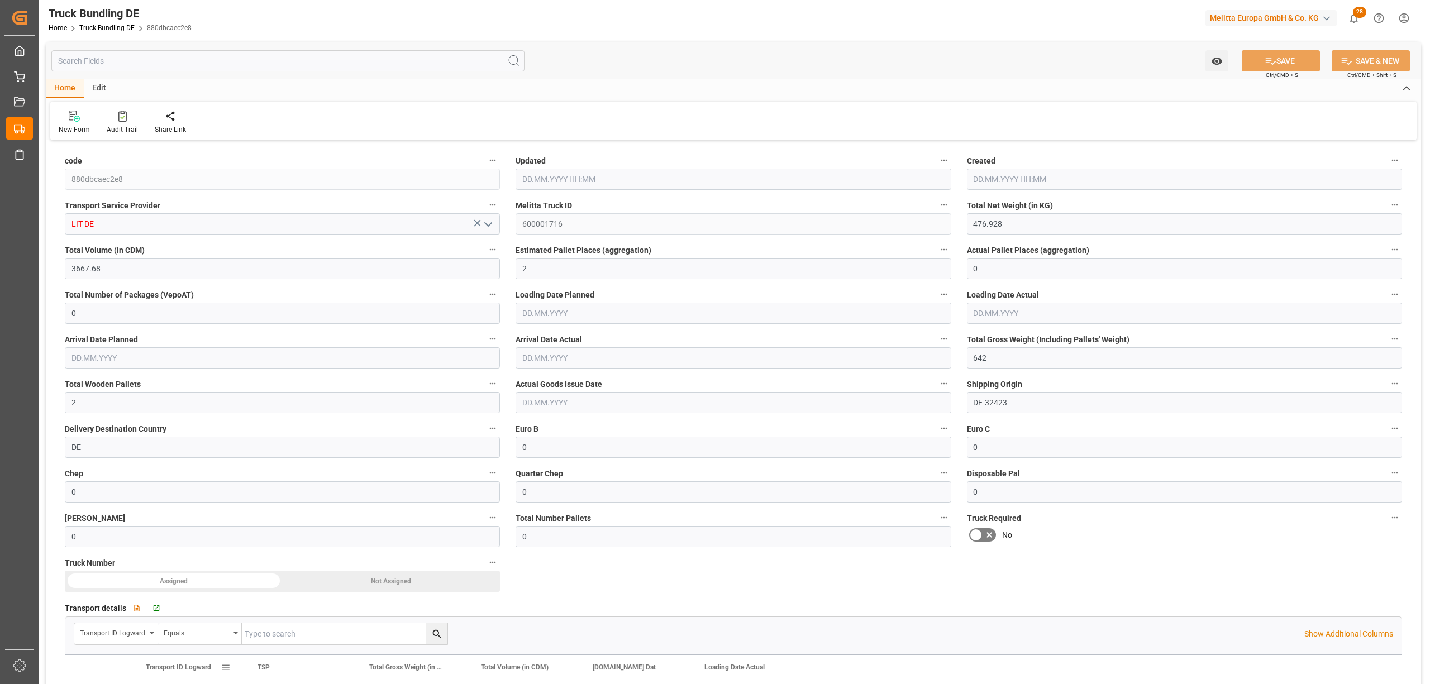
type input "15.08.2025 11:34"
type input "[DATE]"
click at [375, 107] on div "New Form Audit Trail Share Link" at bounding box center [733, 121] width 1366 height 39
